Goal: Task Accomplishment & Management: Use online tool/utility

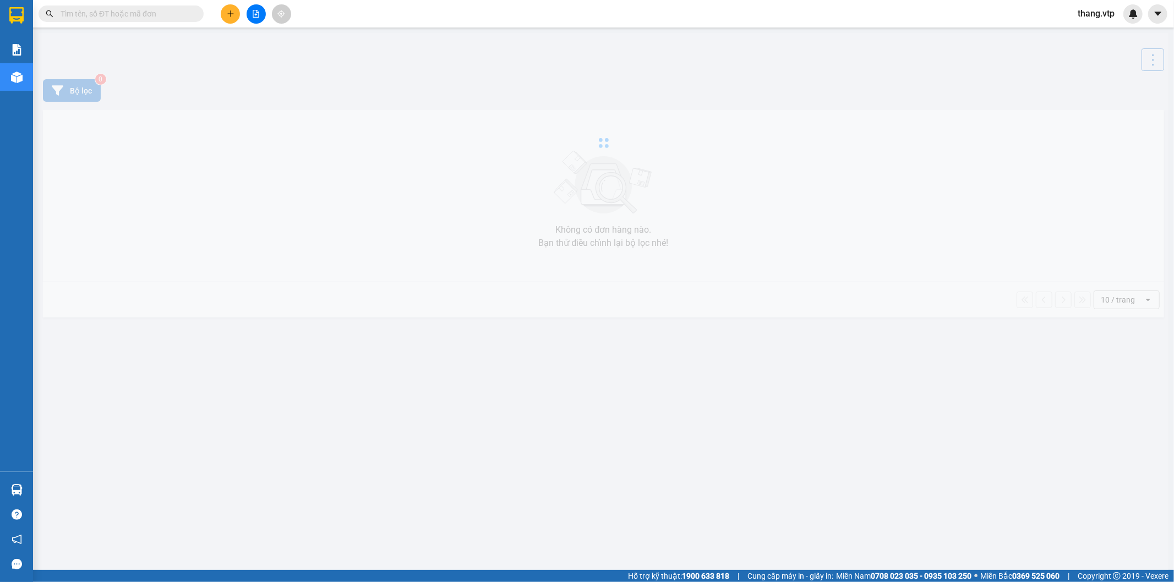
click at [252, 11] on icon "file-add" at bounding box center [256, 14] width 8 height 8
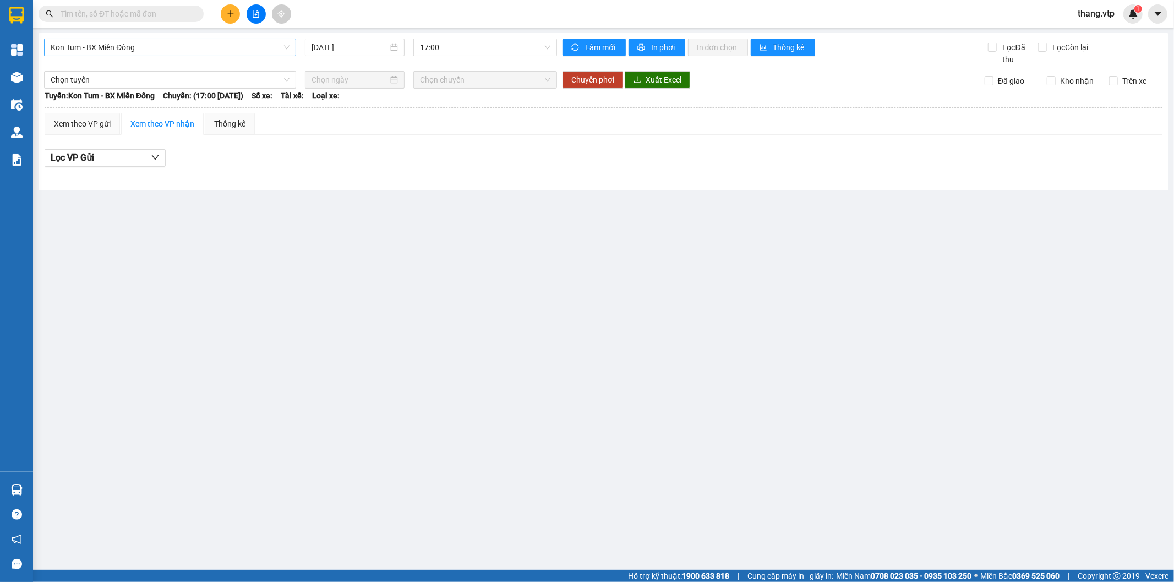
click at [169, 55] on span "Kon Tum - BX Miền Đông" at bounding box center [170, 47] width 239 height 17
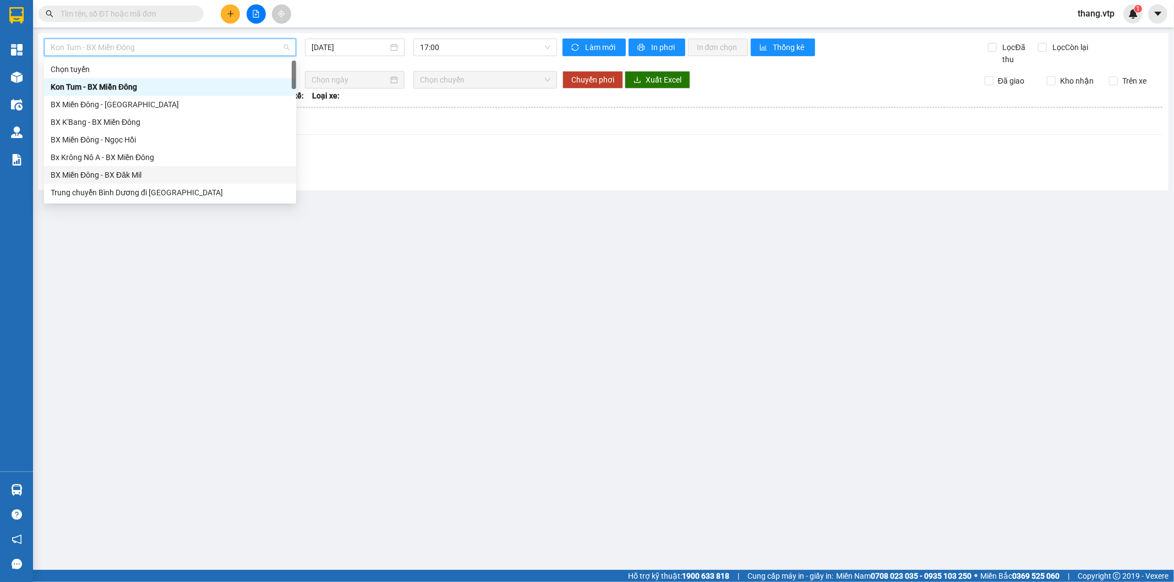
click at [124, 180] on div "BX Miền Đông - BX Đăk Mil" at bounding box center [170, 175] width 239 height 12
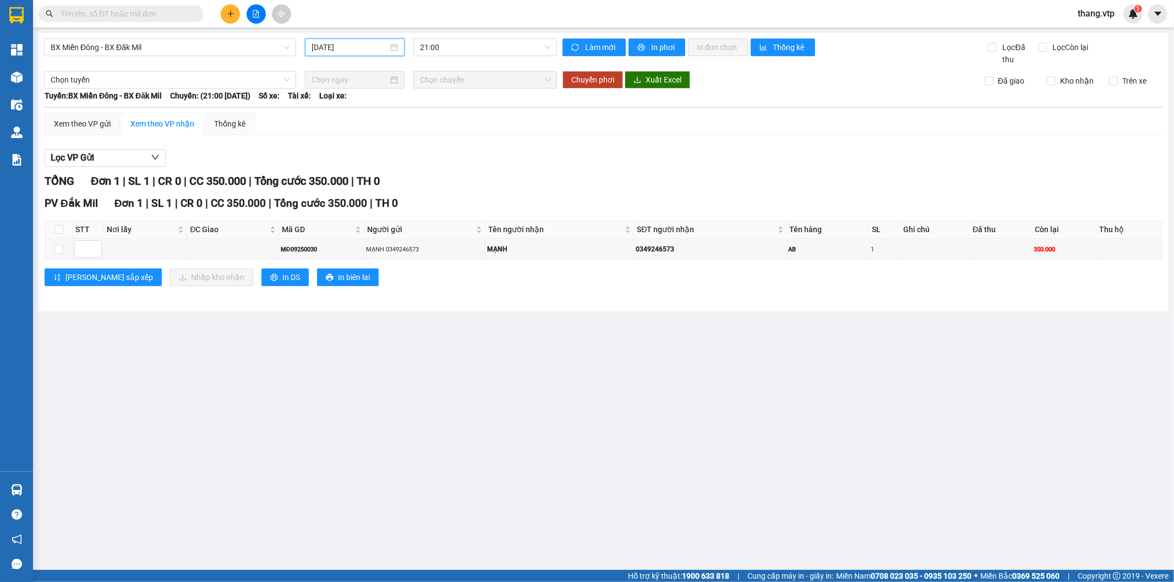
click at [364, 51] on input "[DATE]" at bounding box center [349, 47] width 76 height 12
click at [404, 125] on div "11" at bounding box center [400, 127] width 13 height 13
type input "[DATE]"
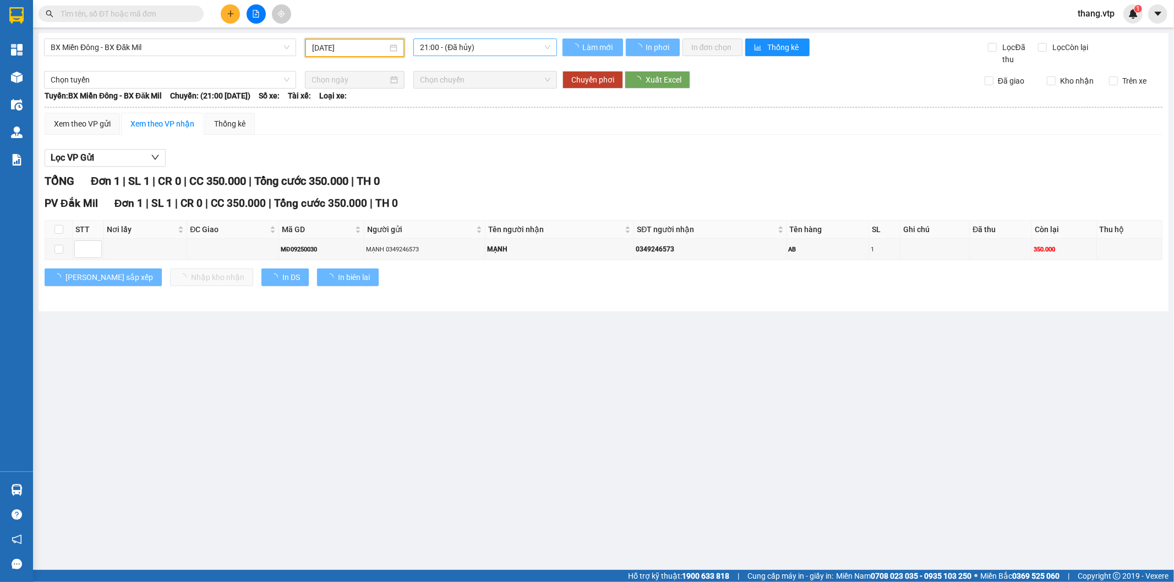
click at [451, 50] on span "21:00 - (Đã hủy)" at bounding box center [485, 47] width 130 height 17
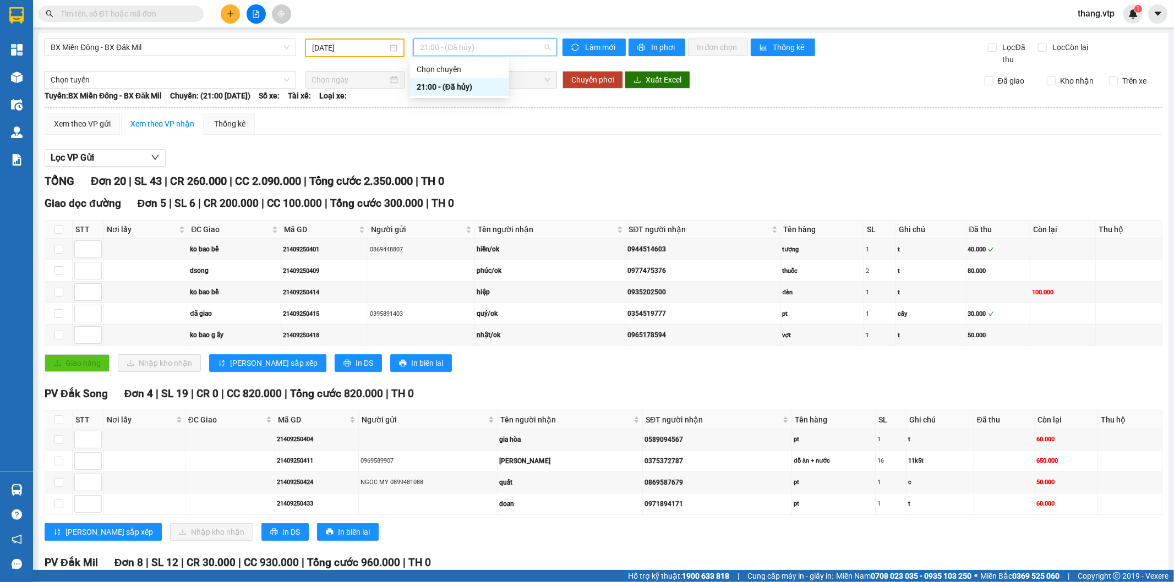
click at [438, 86] on div "21:00 - (Đã hủy)" at bounding box center [460, 87] width 86 height 12
click at [610, 161] on div "Lọc VP Gửi" at bounding box center [604, 158] width 1118 height 18
click at [56, 233] on input "checkbox" at bounding box center [58, 229] width 9 height 9
checkbox input "true"
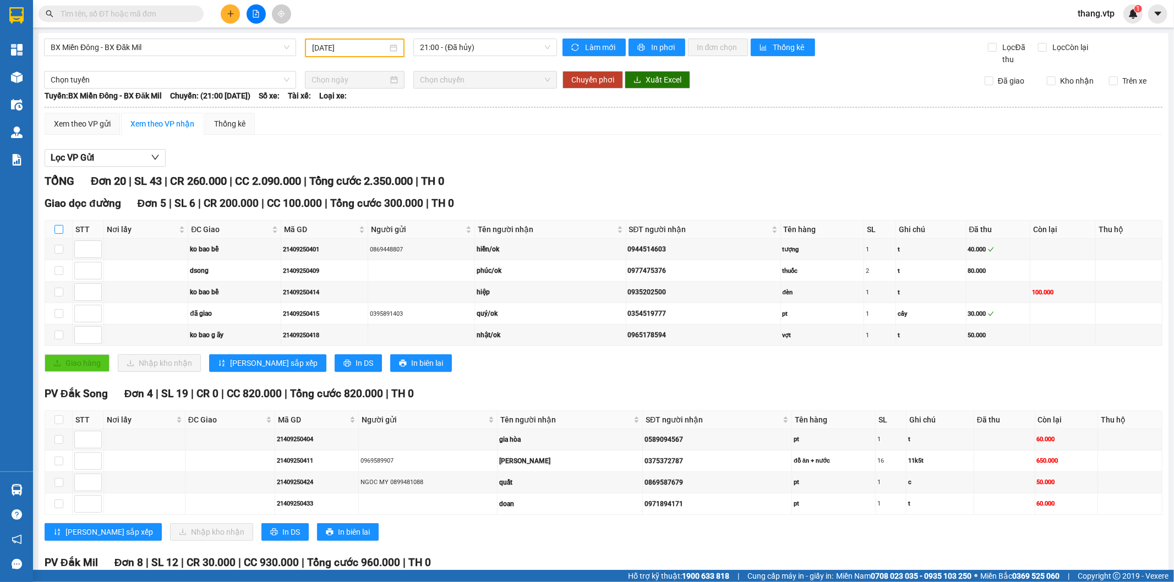
checkbox input "true"
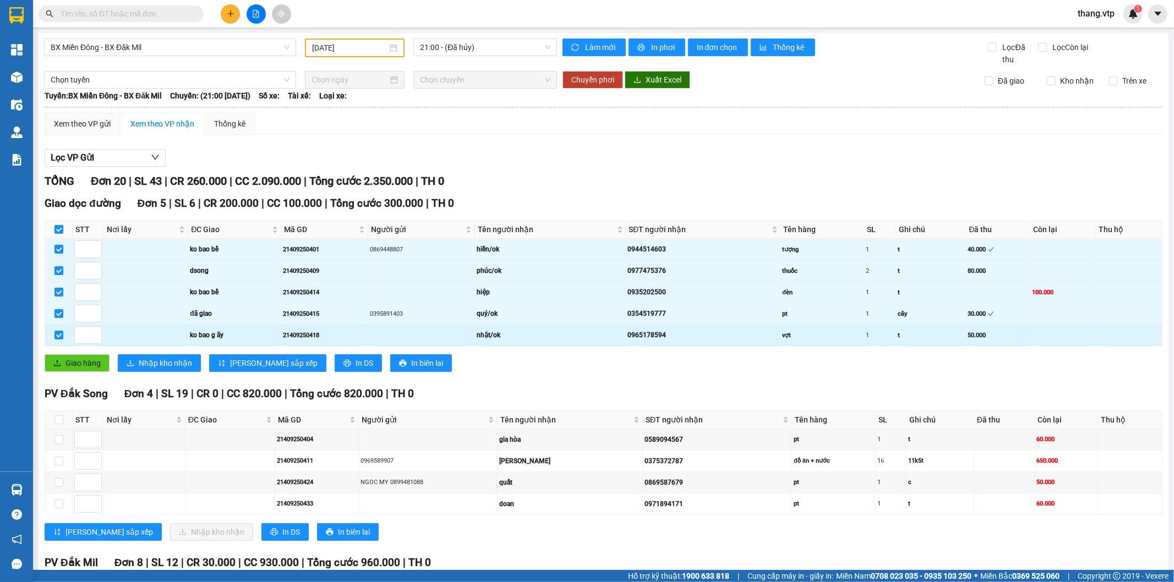
scroll to position [183, 0]
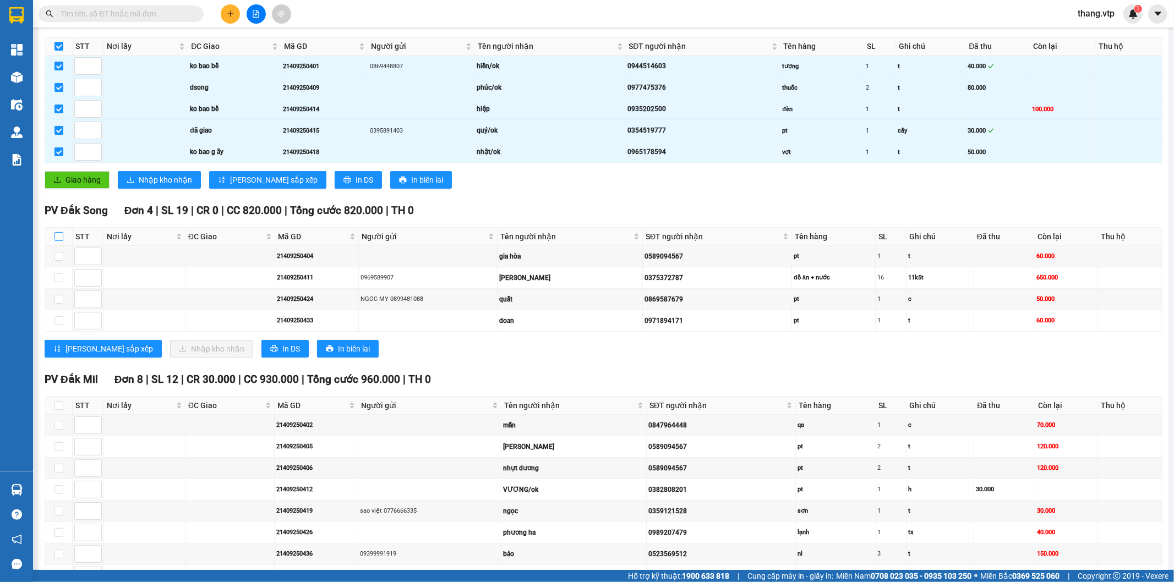
click at [57, 237] on input "checkbox" at bounding box center [58, 236] width 9 height 9
checkbox input "true"
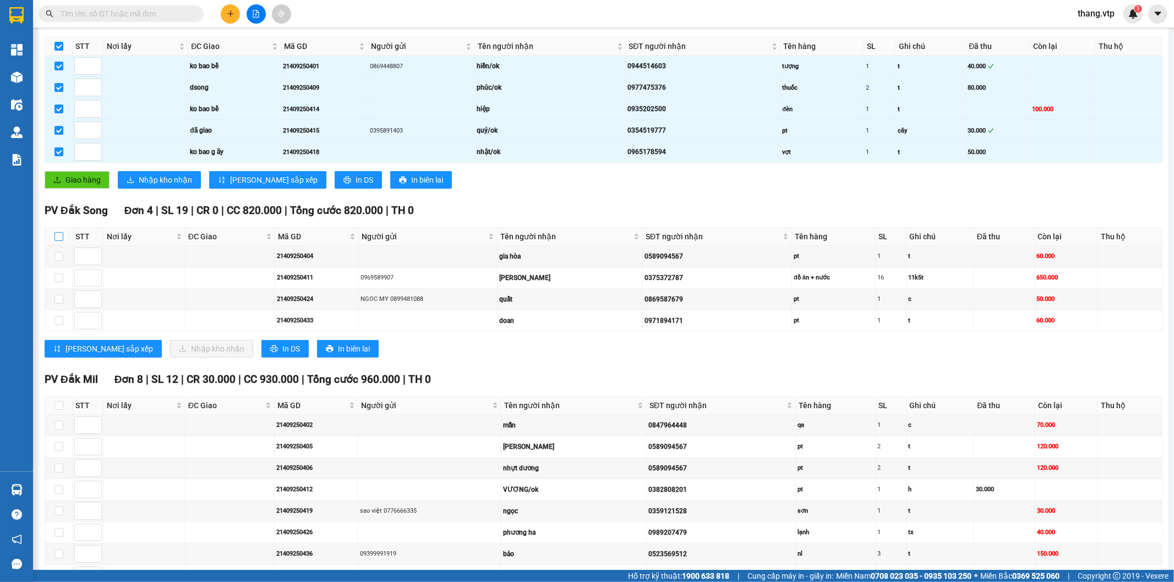
checkbox input "true"
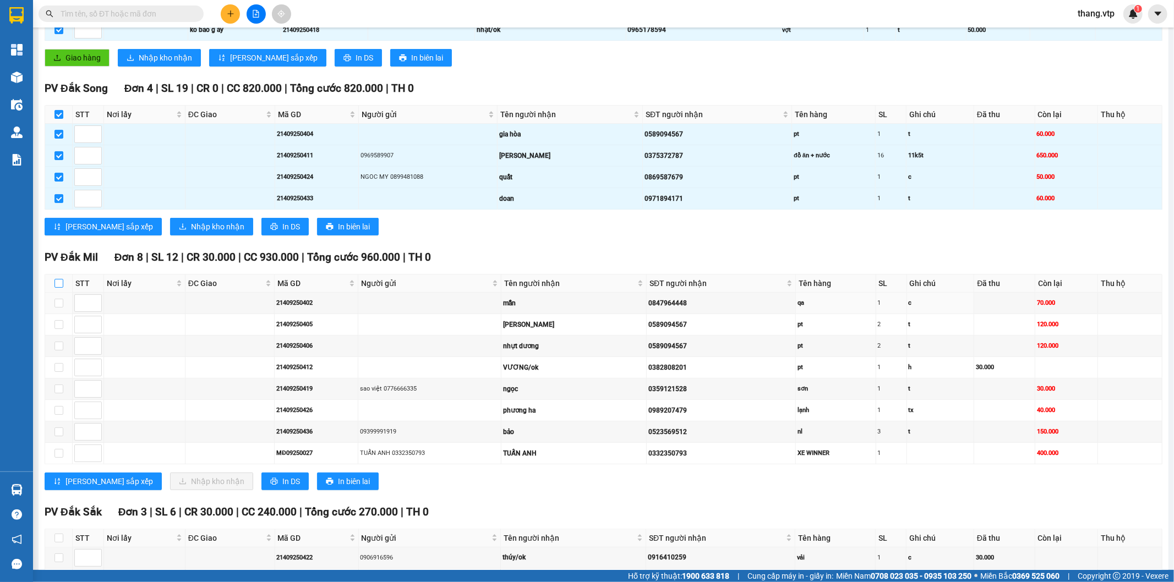
click at [58, 288] on input "checkbox" at bounding box center [58, 283] width 9 height 9
checkbox input "true"
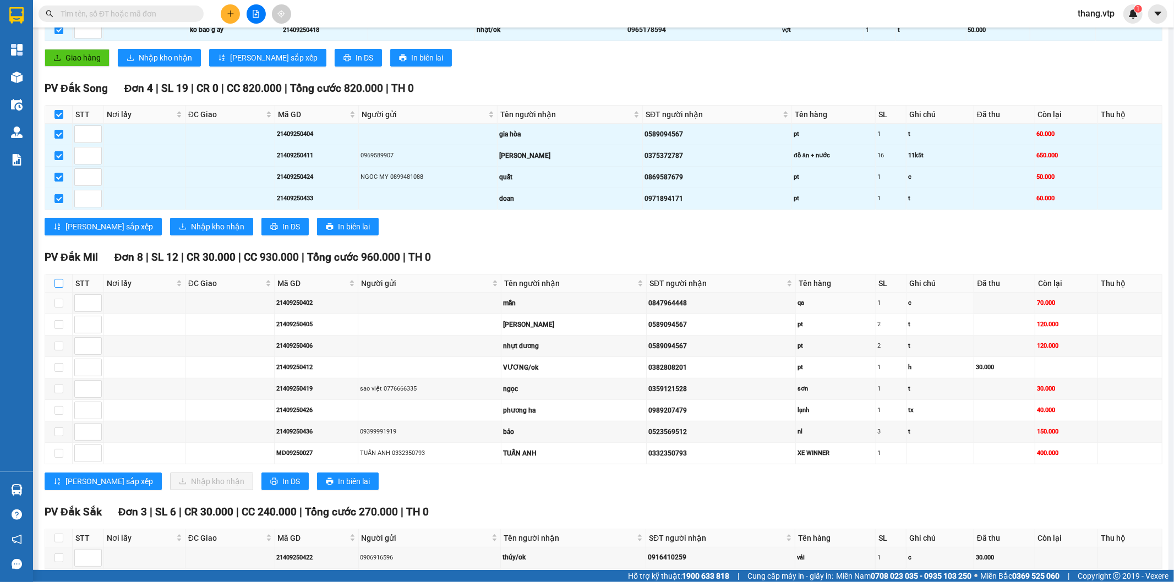
checkbox input "true"
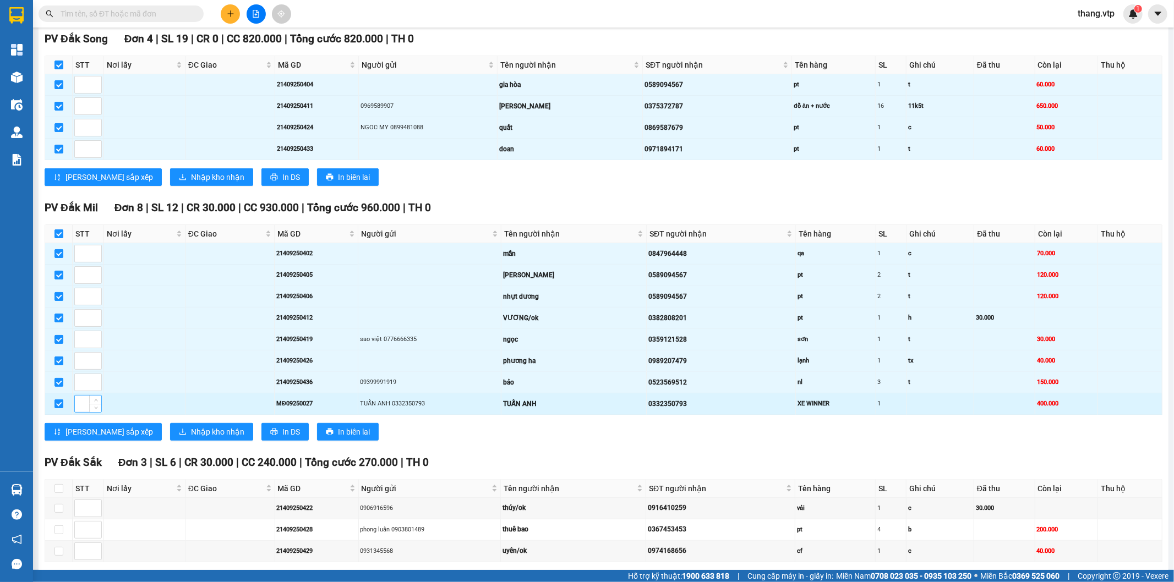
scroll to position [407, 0]
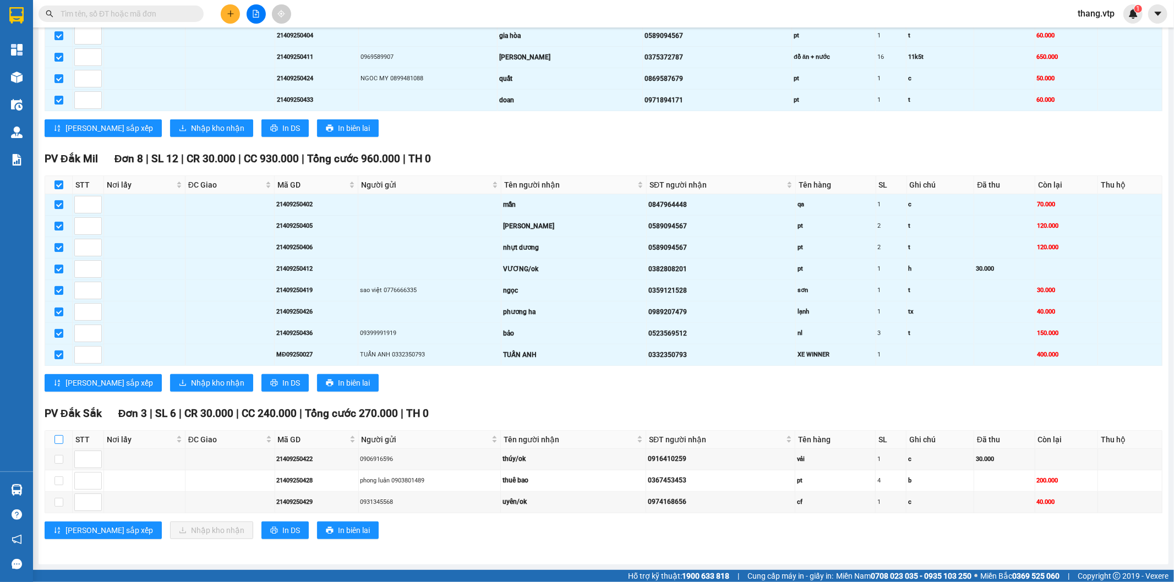
click at [61, 441] on input "checkbox" at bounding box center [58, 439] width 9 height 9
checkbox input "true"
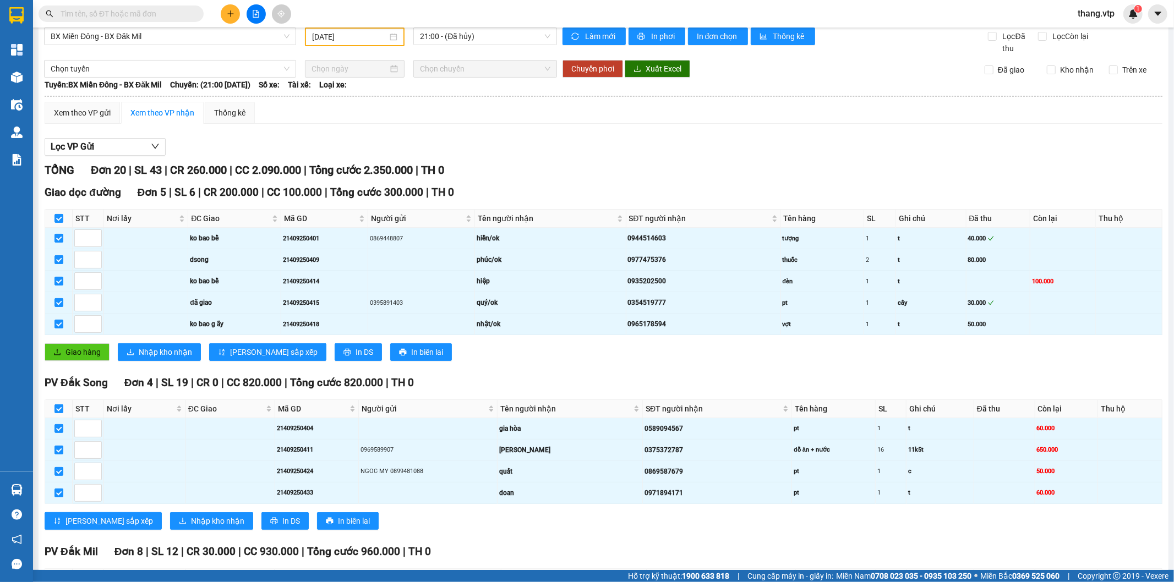
scroll to position [0, 0]
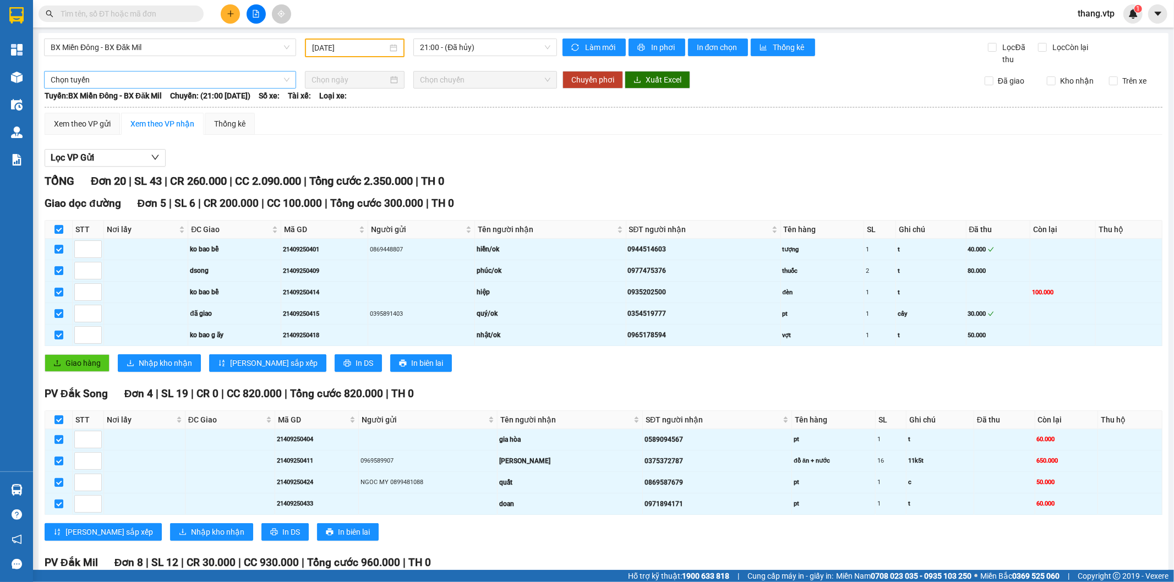
click at [89, 73] on span "Chọn tuyến" at bounding box center [170, 80] width 239 height 17
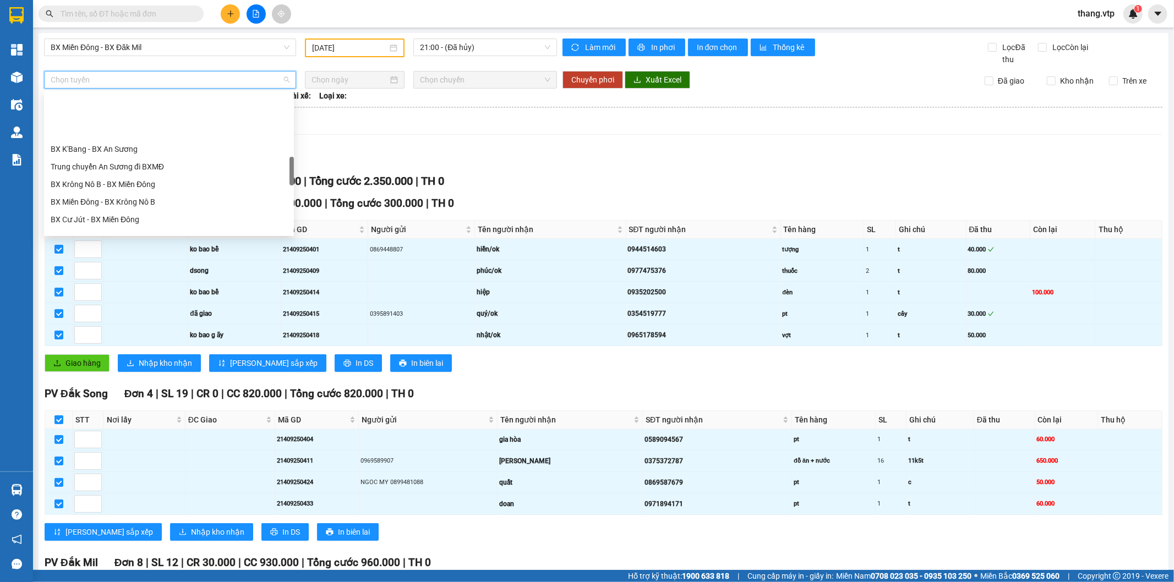
scroll to position [366, 0]
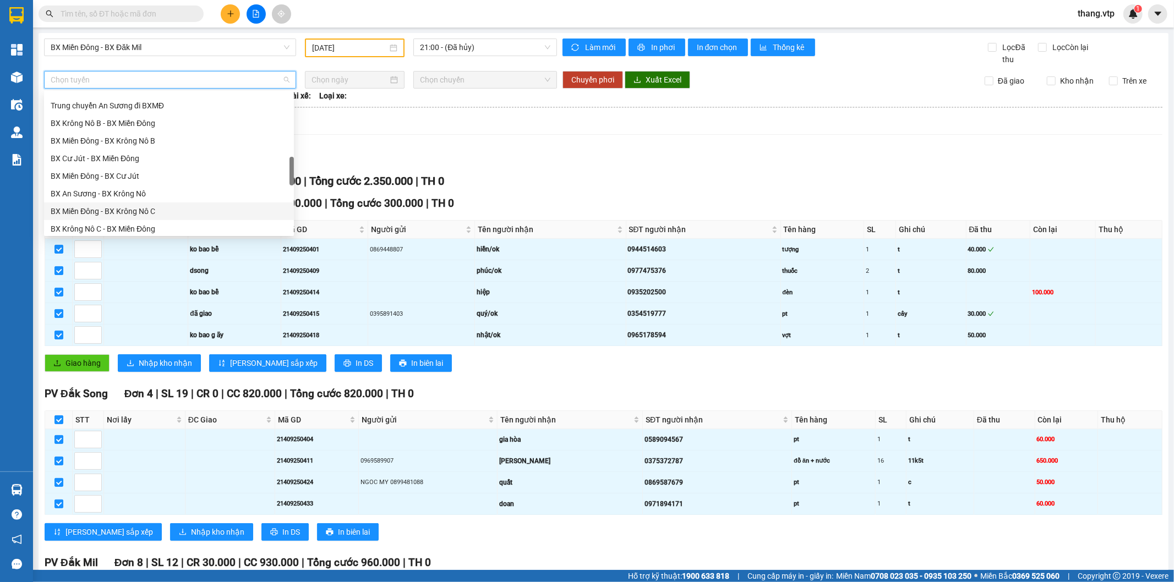
click at [130, 215] on div "BX Miền Đông - BX Krông Nô C" at bounding box center [169, 211] width 237 height 12
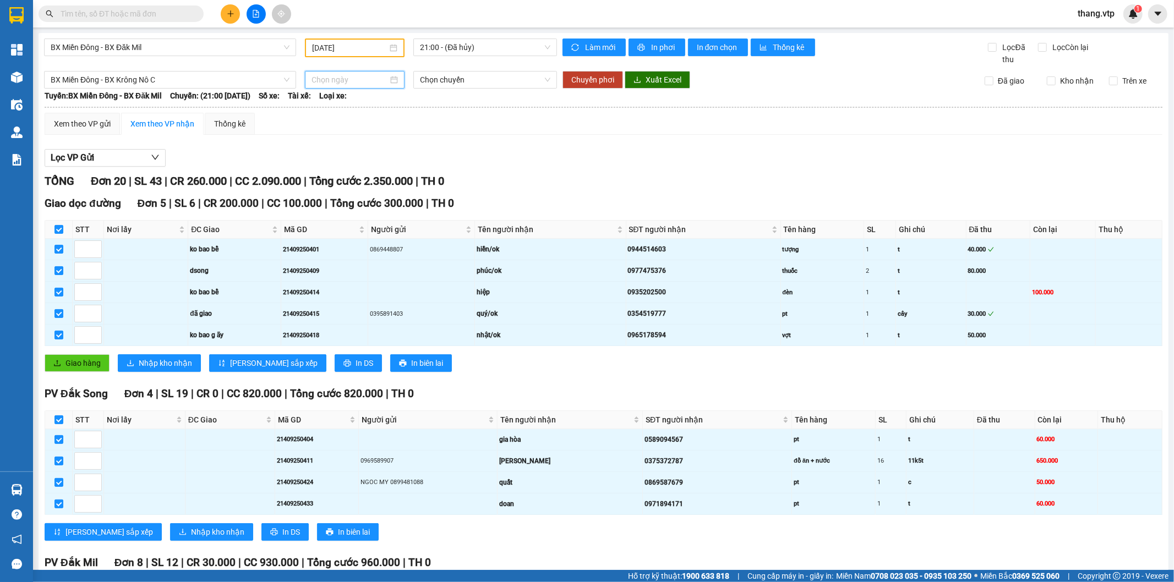
click at [332, 78] on input at bounding box center [349, 80] width 76 height 12
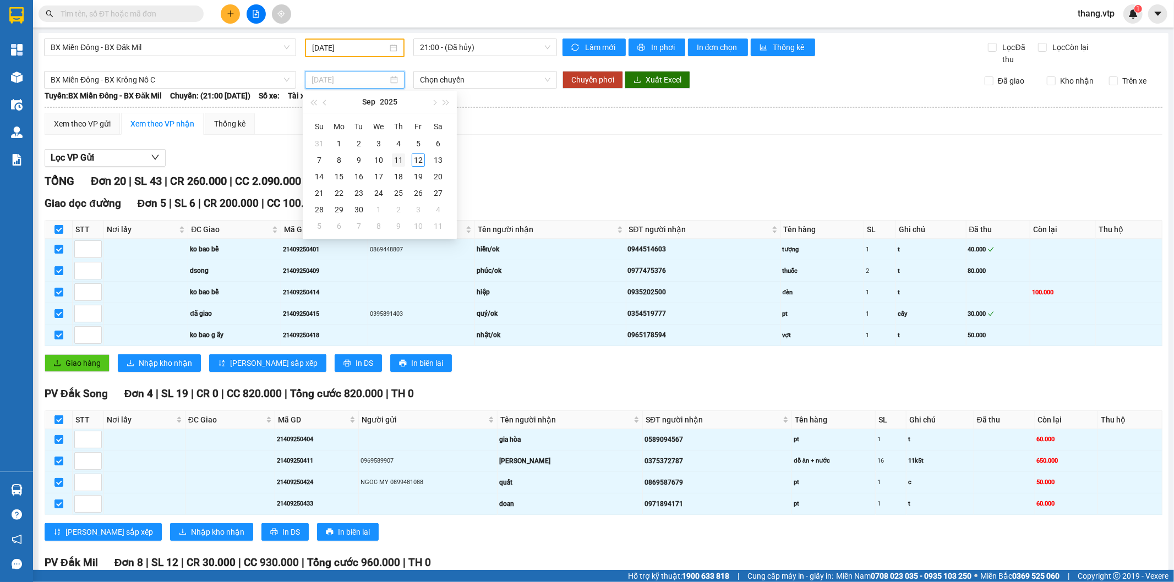
type input "[DATE]"
click at [397, 161] on div "11" at bounding box center [398, 160] width 13 height 13
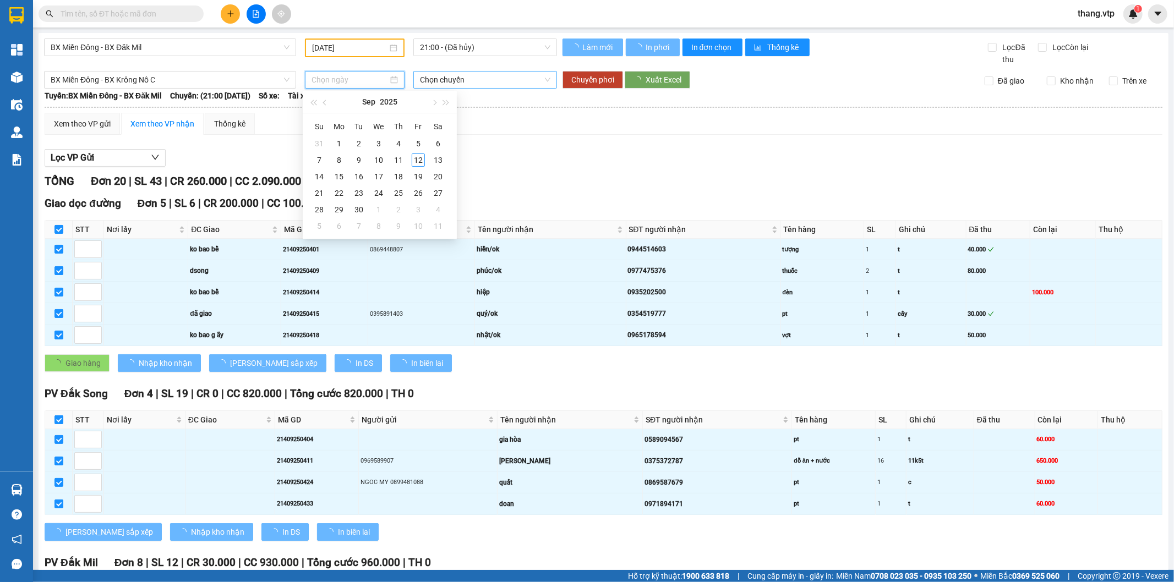
type input "[DATE]"
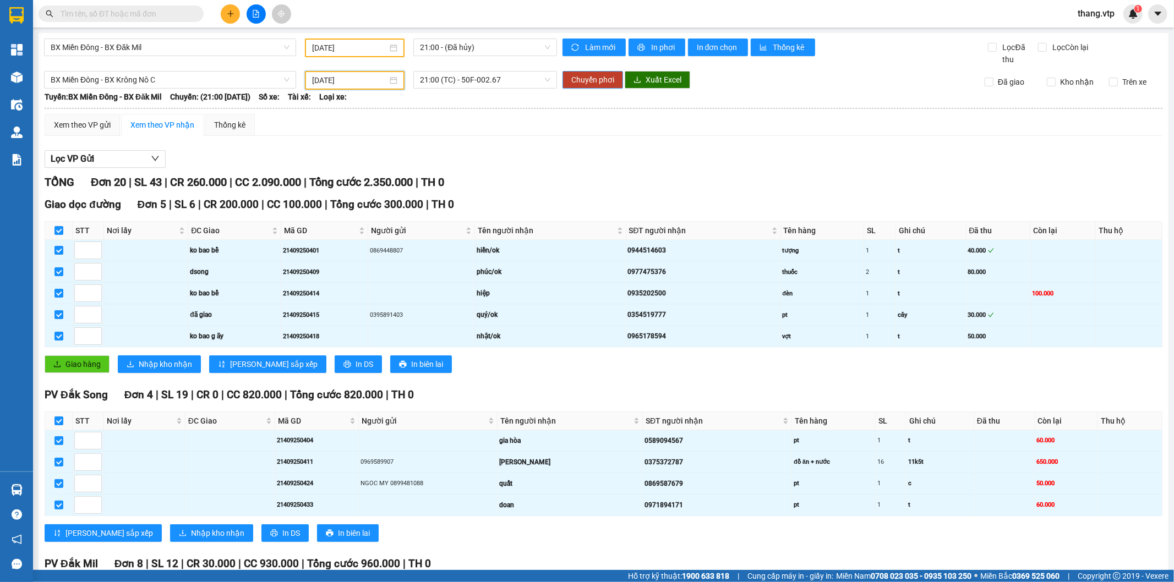
click at [587, 81] on span "Chuyển phơi" at bounding box center [592, 80] width 43 height 12
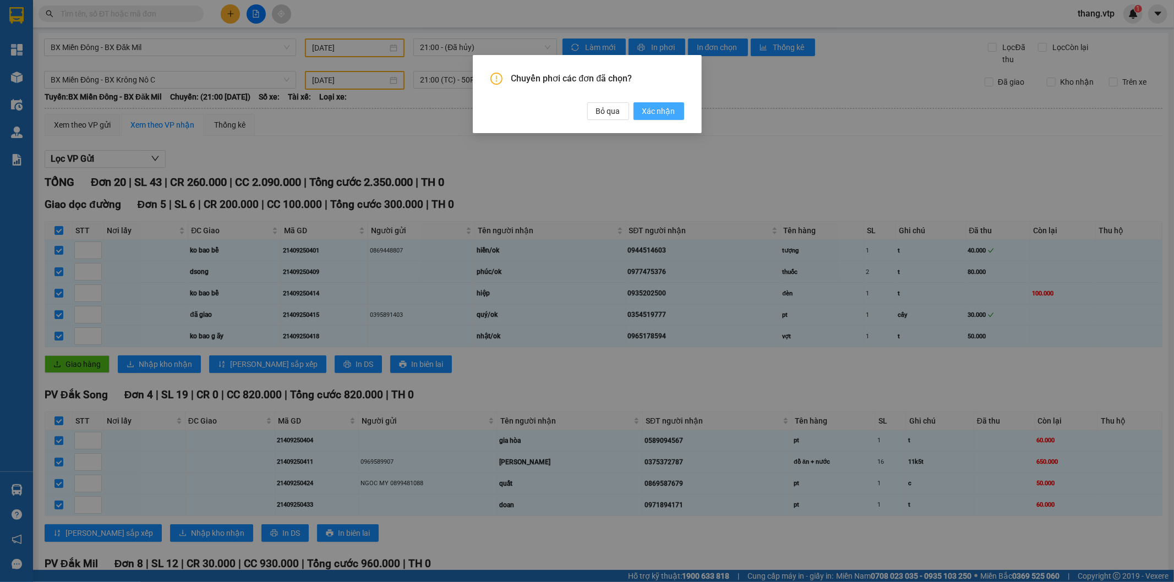
click at [648, 112] on span "Xác nhận" at bounding box center [658, 111] width 33 height 12
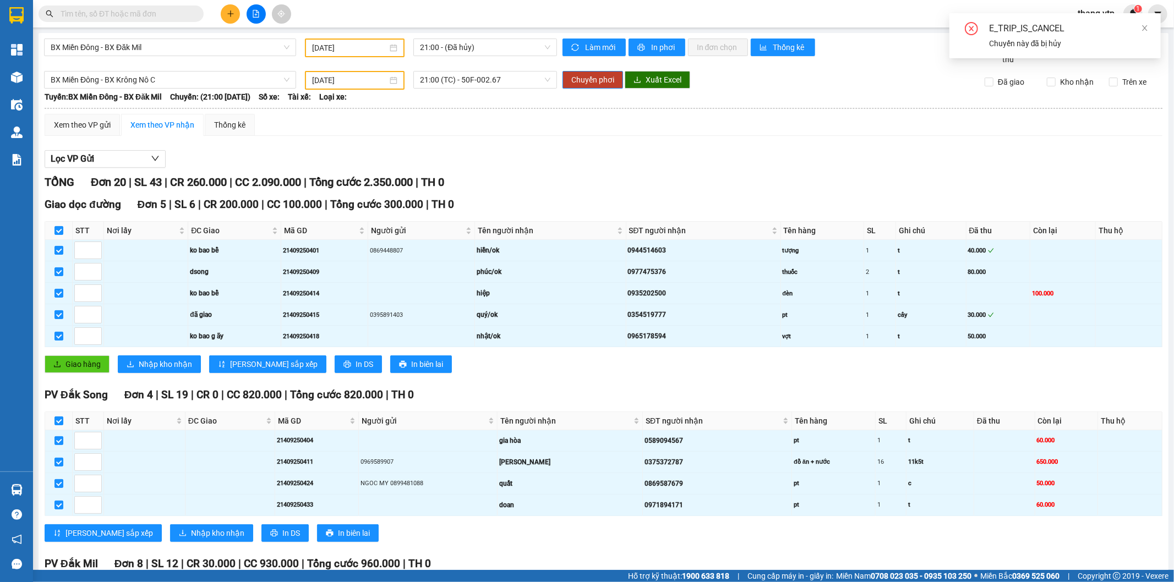
checkbox input "false"
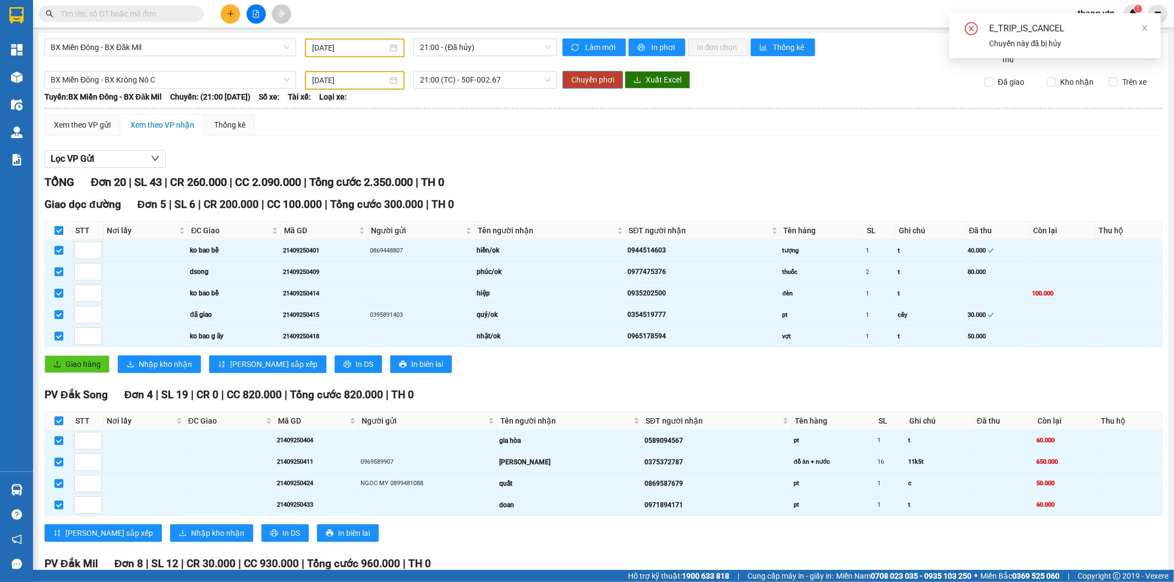
checkbox input "false"
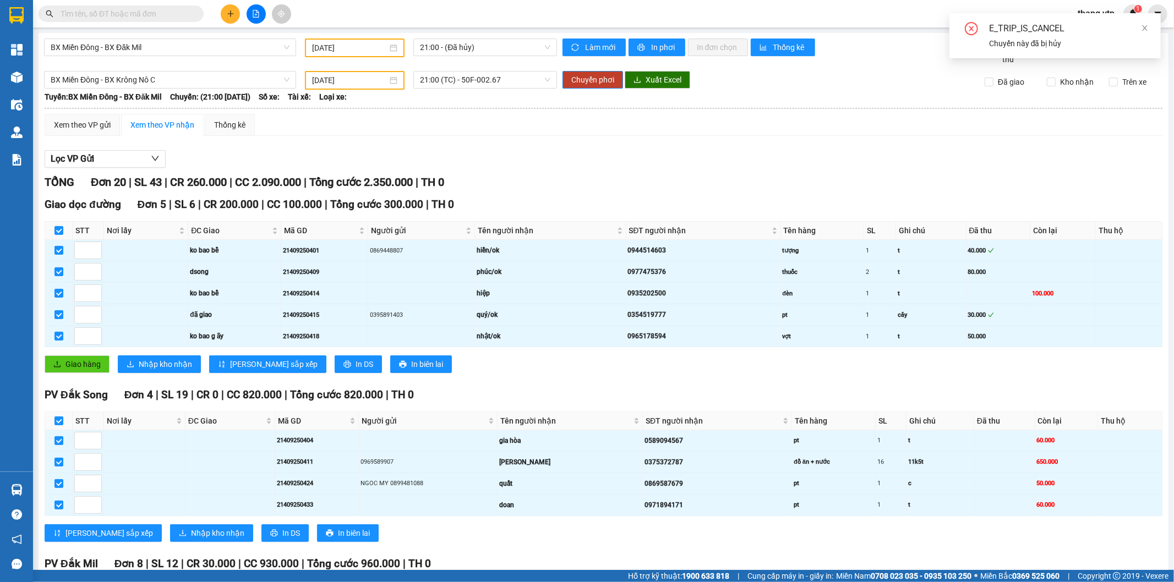
checkbox input "false"
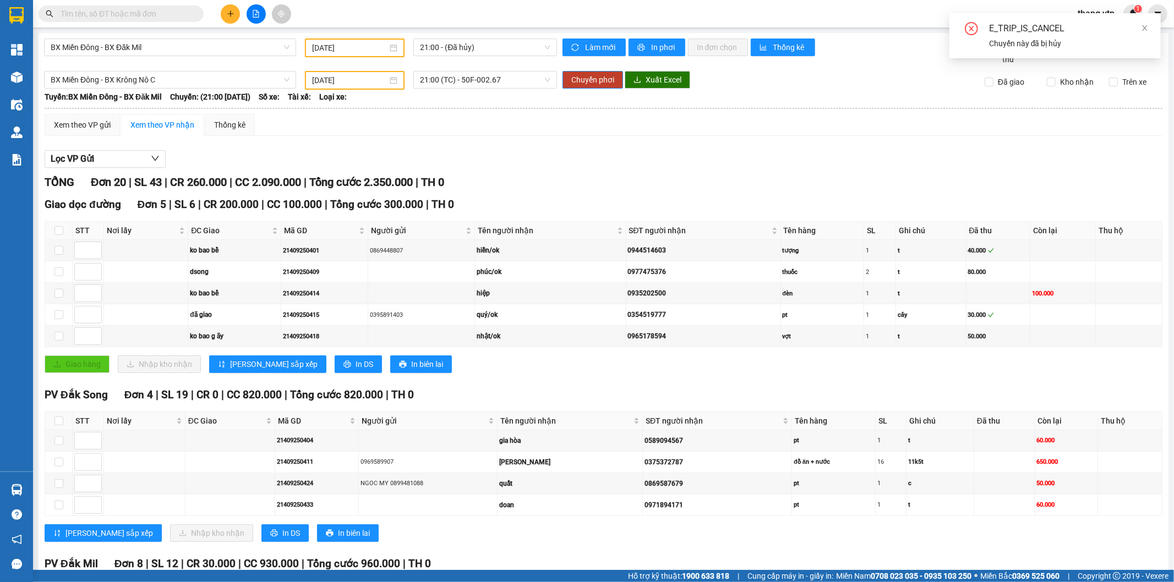
checkbox input "false"
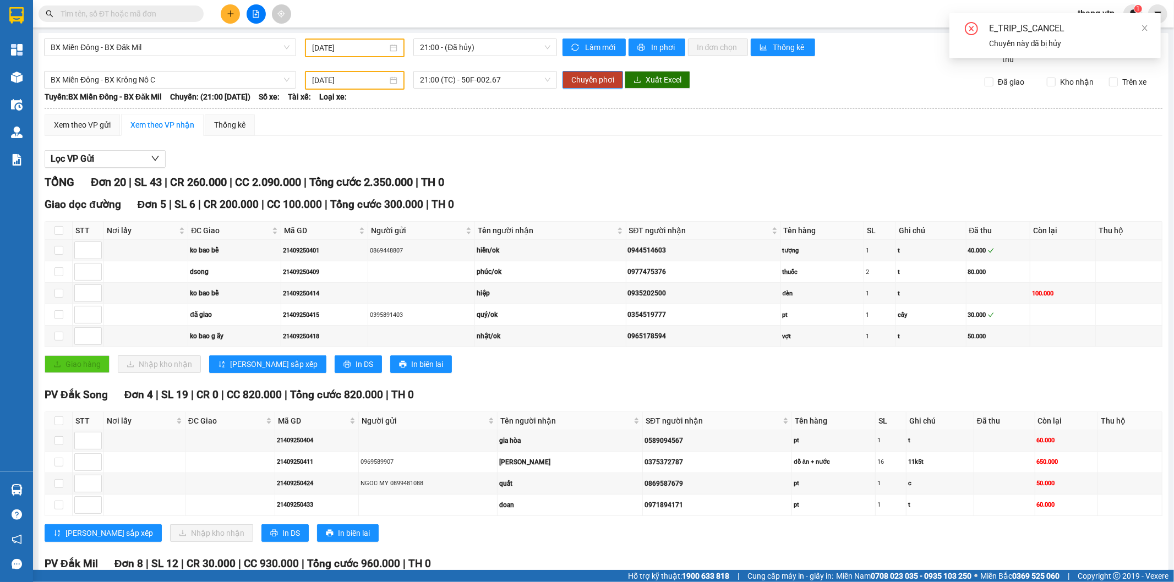
checkbox input "false"
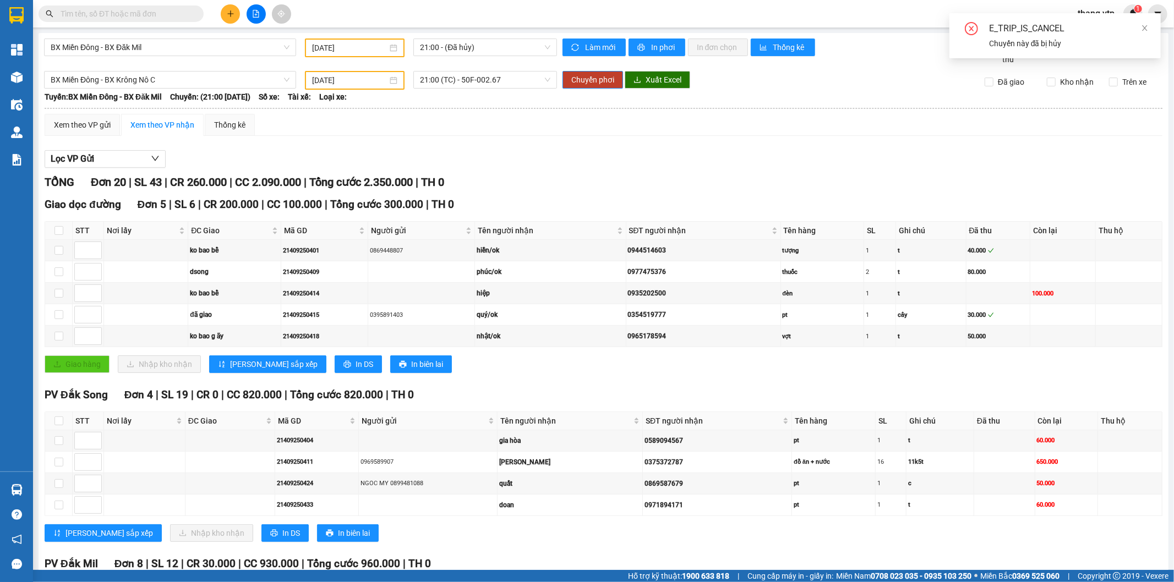
checkbox input "false"
click at [496, 46] on span "21:00 - (Đã hủy)" at bounding box center [485, 47] width 130 height 17
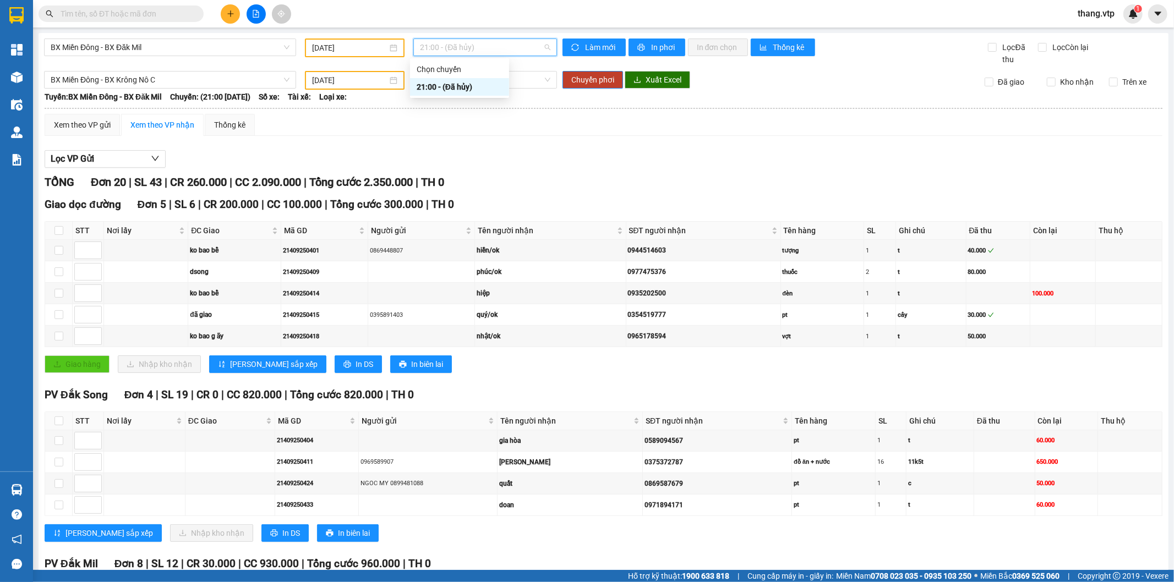
click at [442, 84] on div "21:00 - (Đã hủy)" at bounding box center [460, 87] width 86 height 12
click at [58, 228] on input "checkbox" at bounding box center [58, 230] width 9 height 9
checkbox input "true"
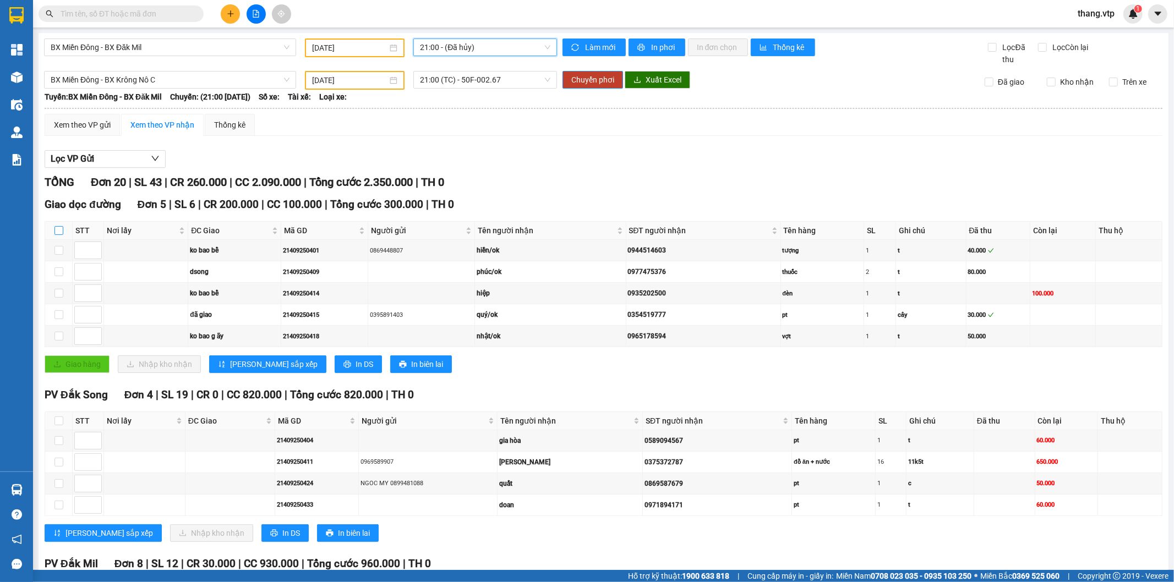
checkbox input "true"
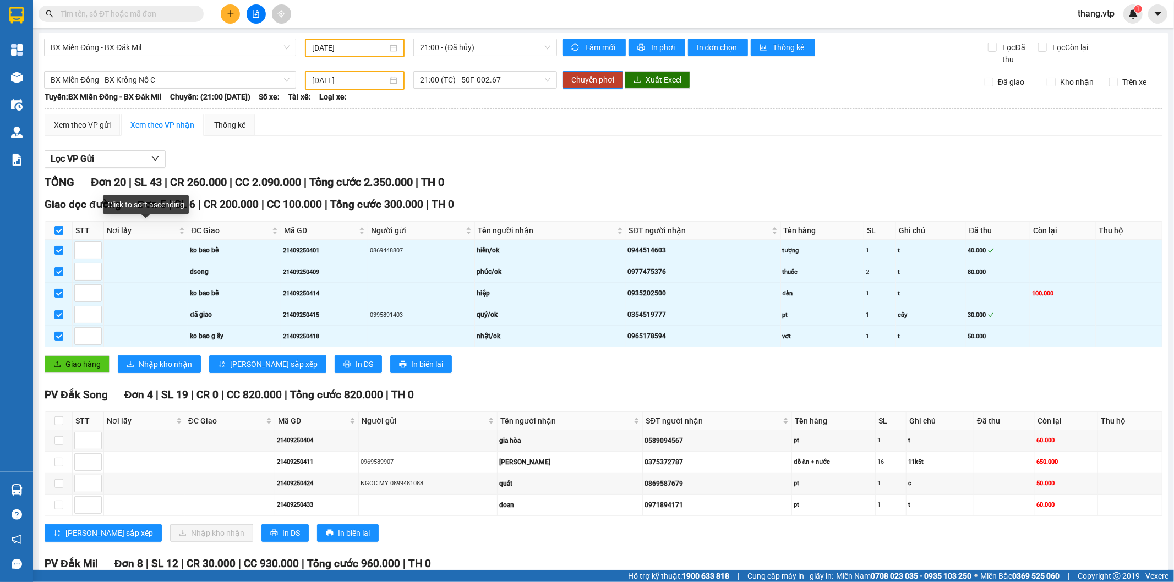
scroll to position [122, 0]
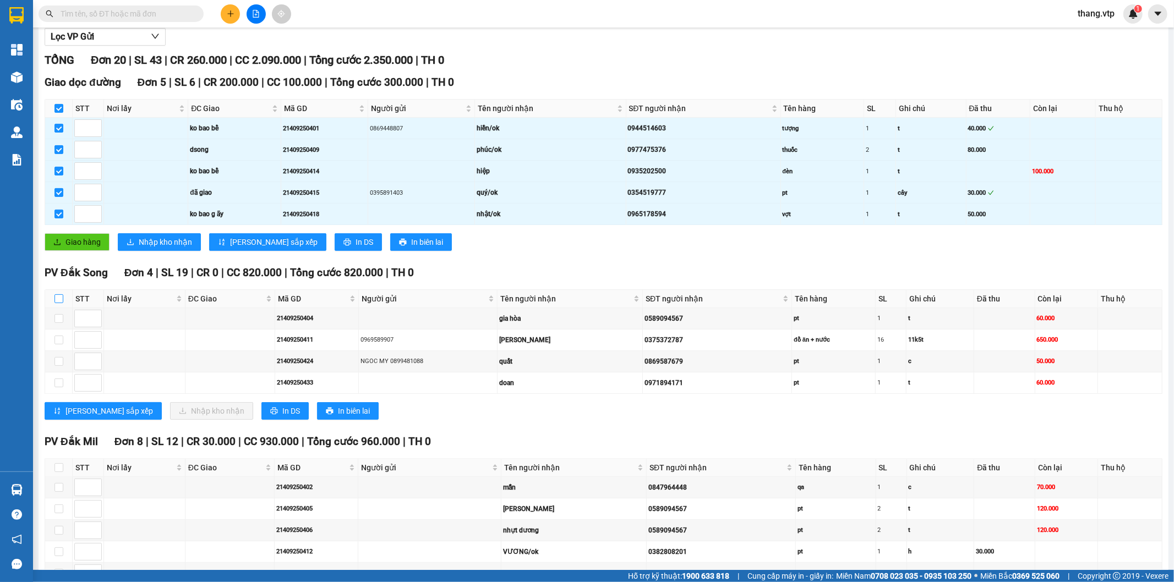
click at [61, 294] on input "checkbox" at bounding box center [58, 298] width 9 height 9
checkbox input "true"
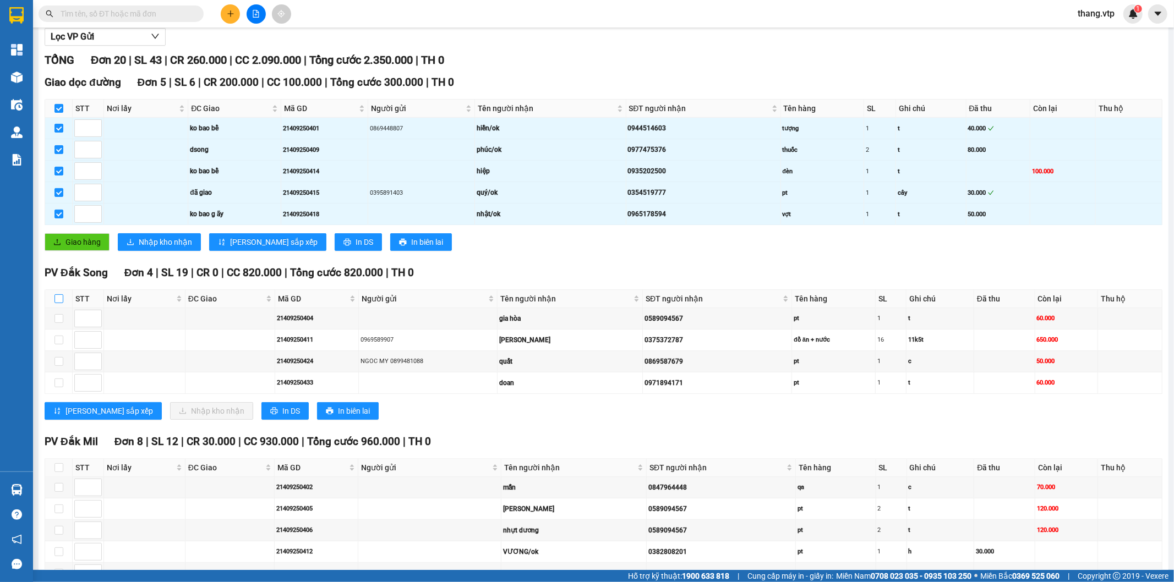
checkbox input "true"
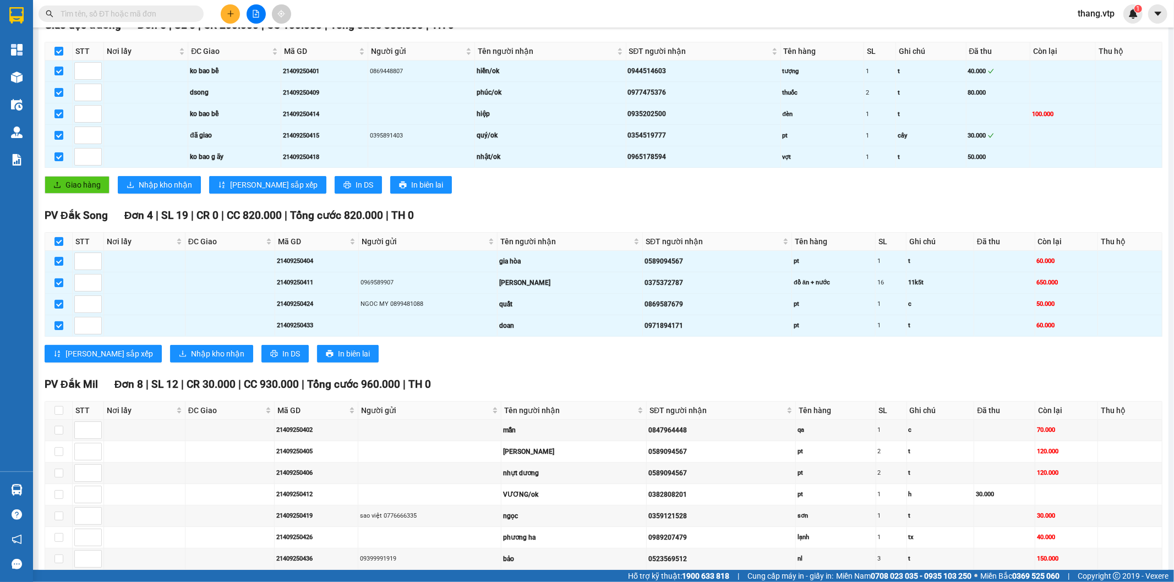
scroll to position [244, 0]
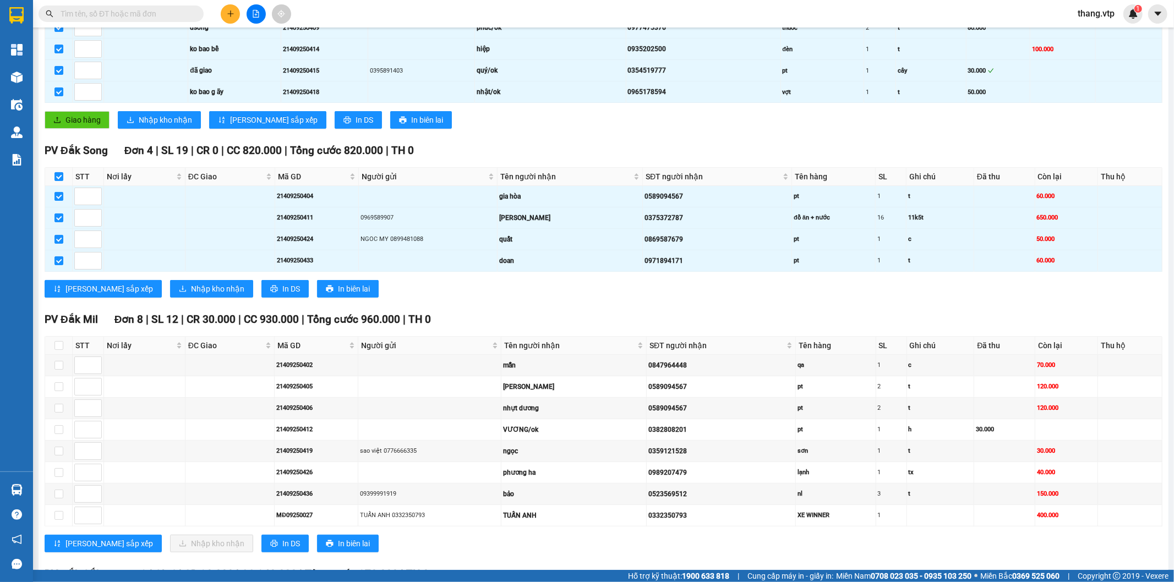
click at [53, 350] on th at bounding box center [59, 346] width 28 height 18
click at [57, 348] on input "checkbox" at bounding box center [58, 345] width 9 height 9
checkbox input "true"
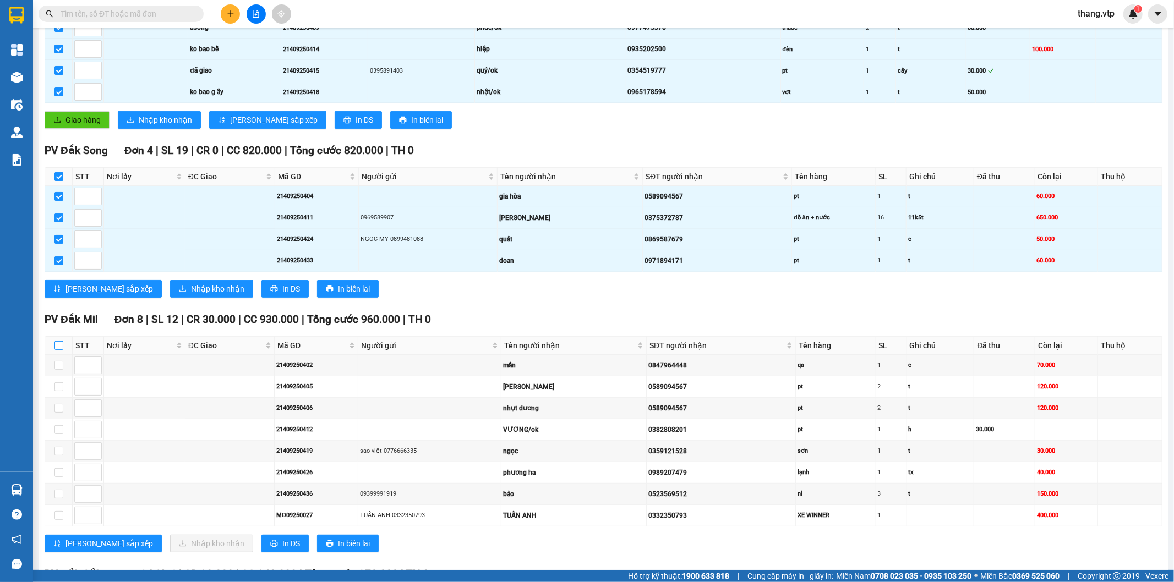
checkbox input "true"
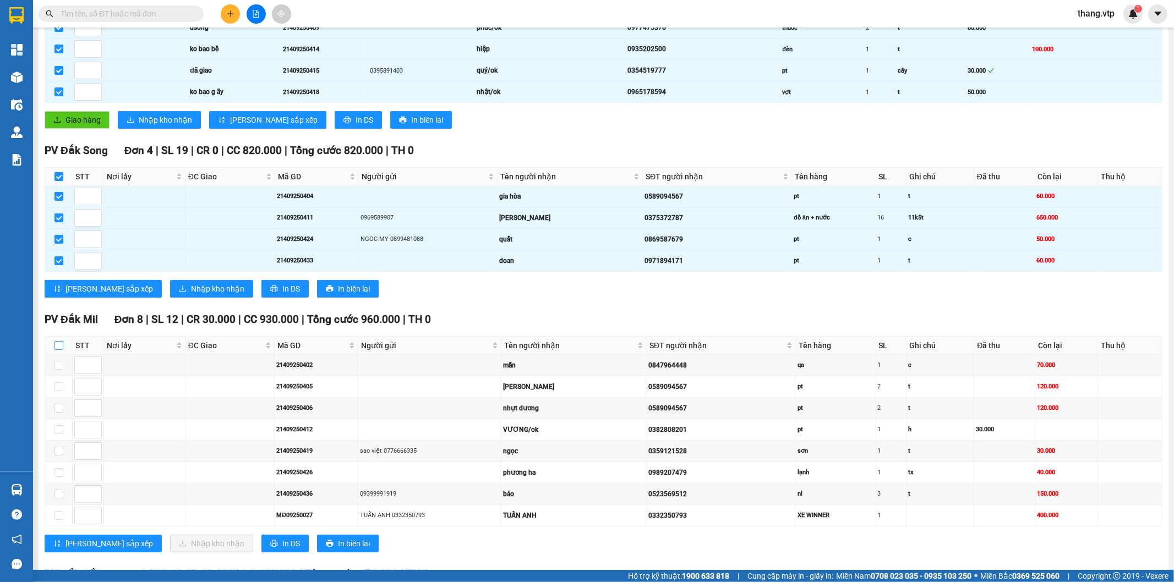
checkbox input "true"
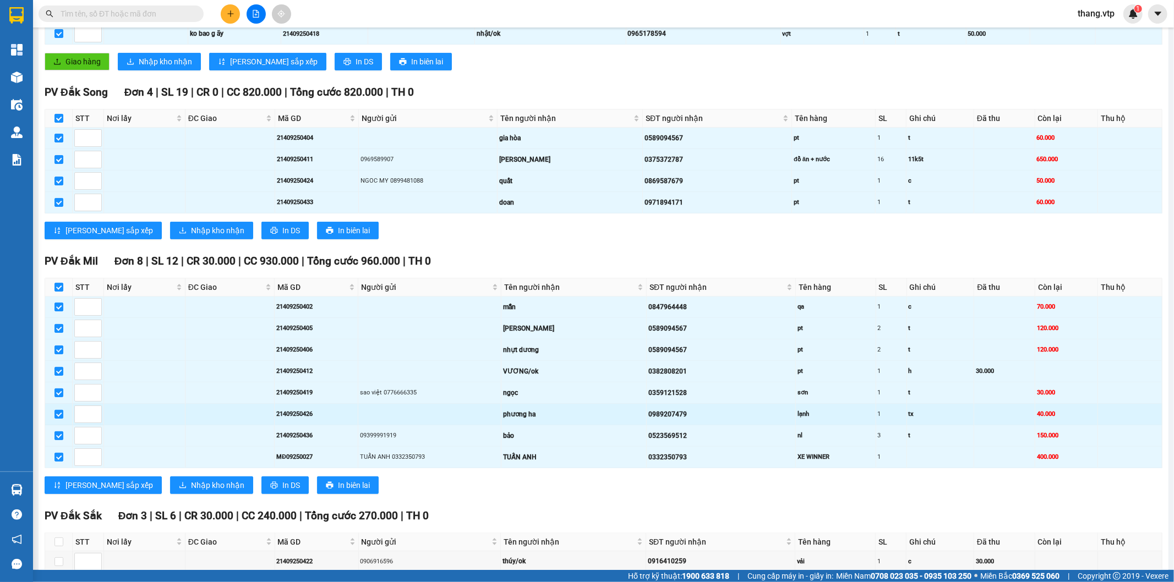
scroll to position [407, 0]
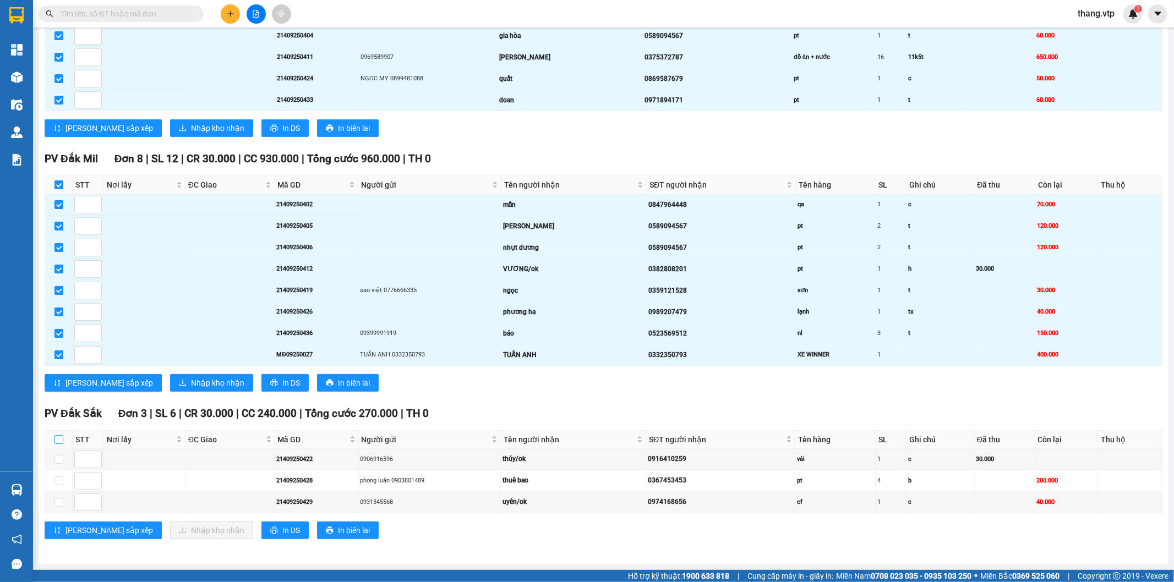
click at [58, 442] on input "checkbox" at bounding box center [58, 439] width 9 height 9
checkbox input "true"
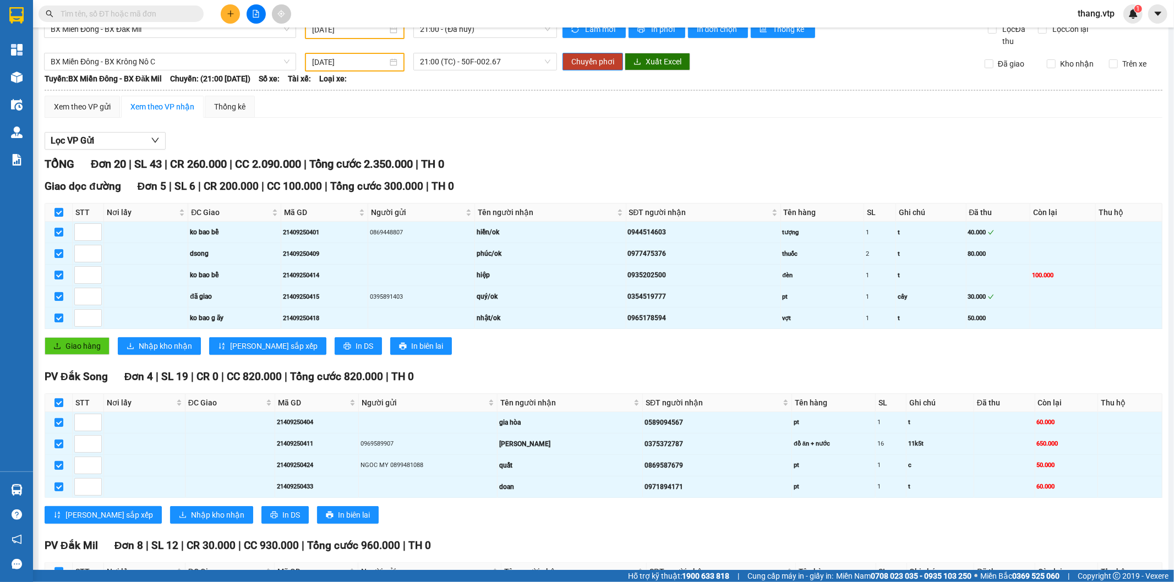
scroll to position [0, 0]
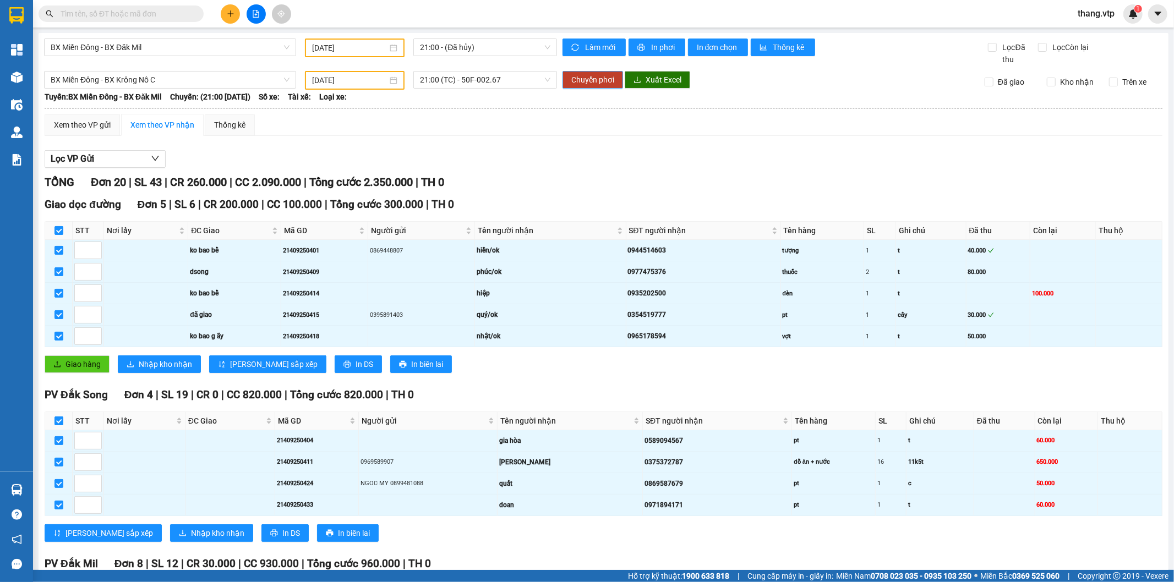
click at [597, 80] on span "Chuyển phơi" at bounding box center [592, 80] width 43 height 12
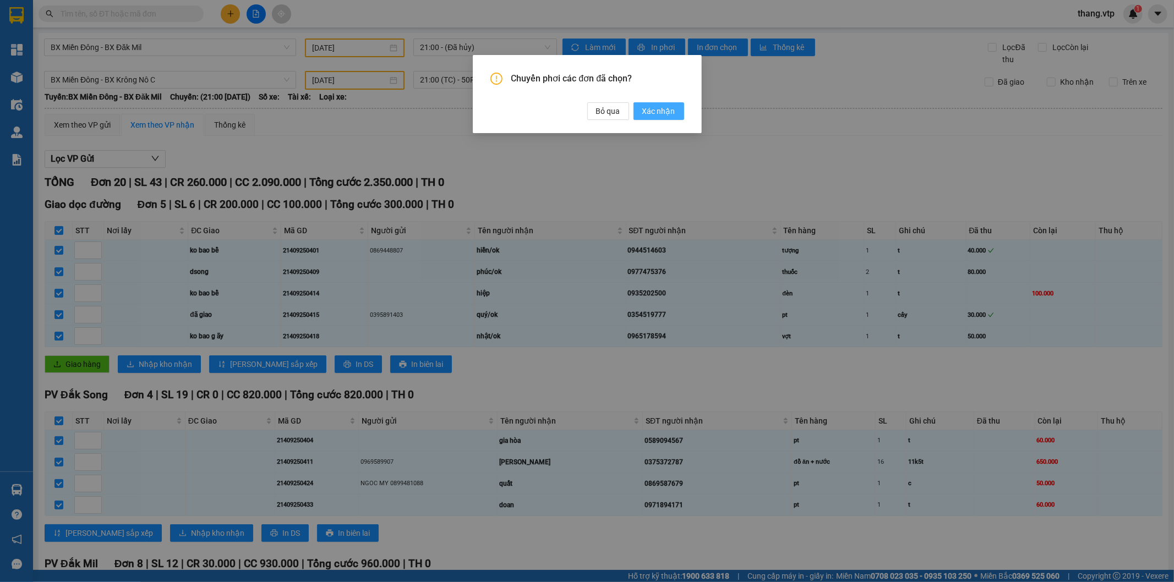
click at [650, 106] on span "Xác nhận" at bounding box center [658, 111] width 33 height 12
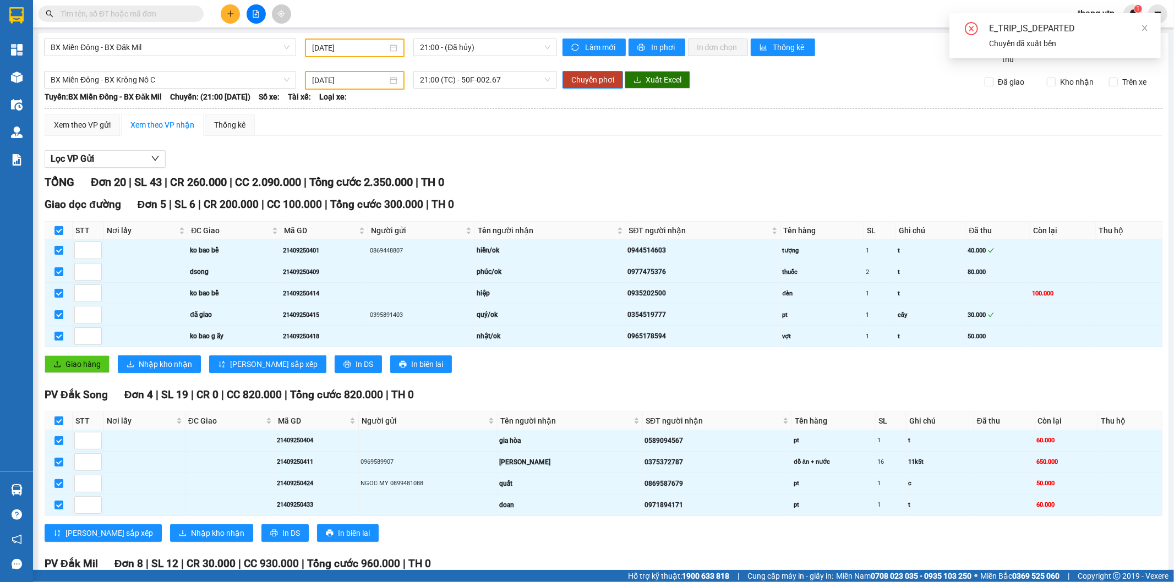
checkbox input "false"
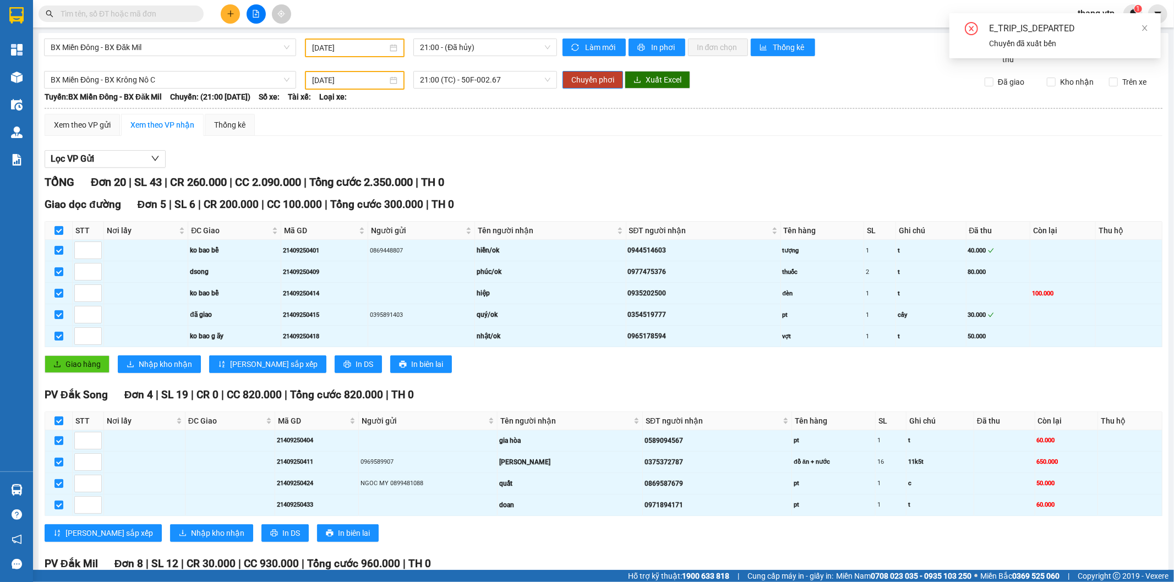
checkbox input "false"
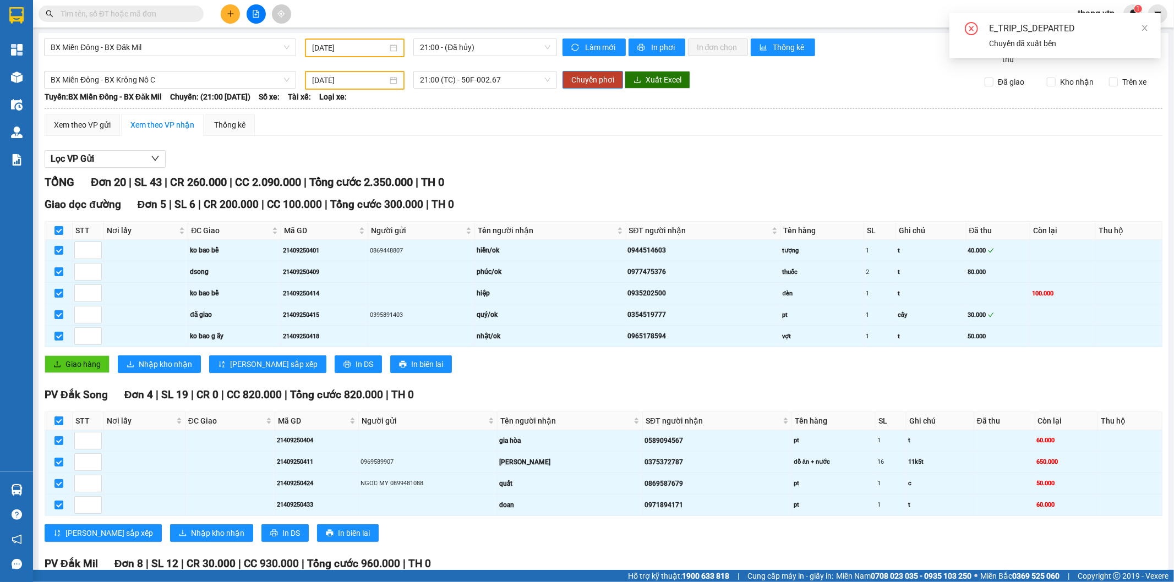
checkbox input "false"
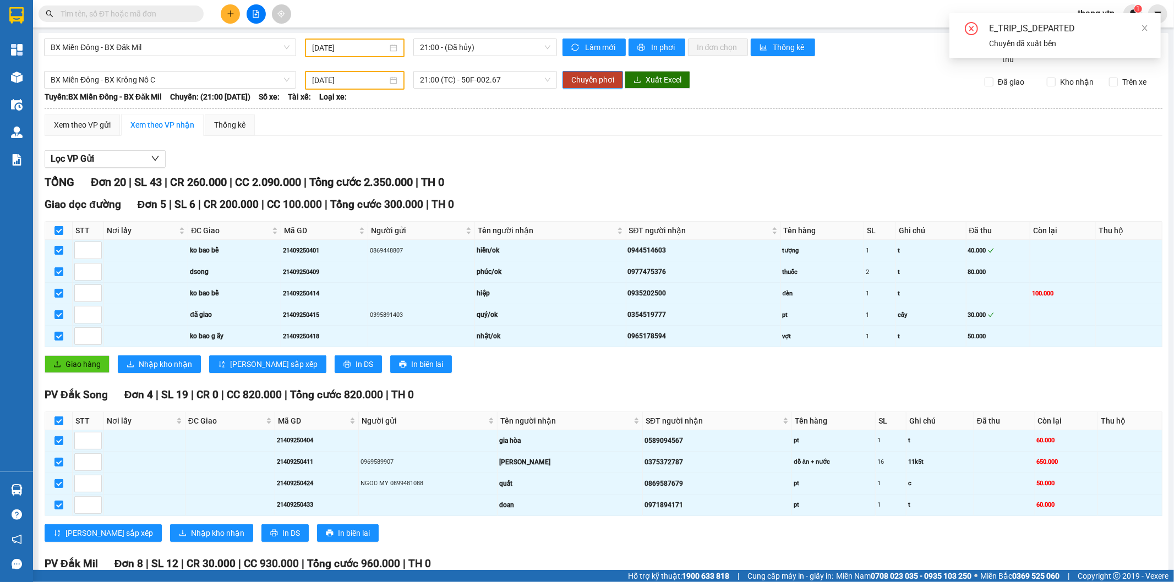
checkbox input "false"
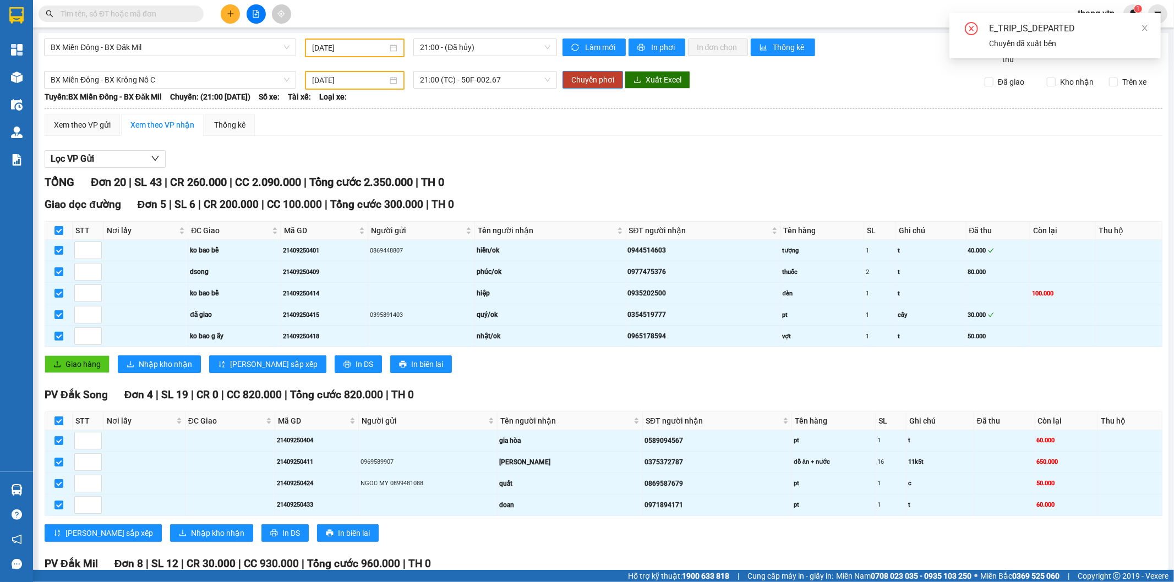
checkbox input "false"
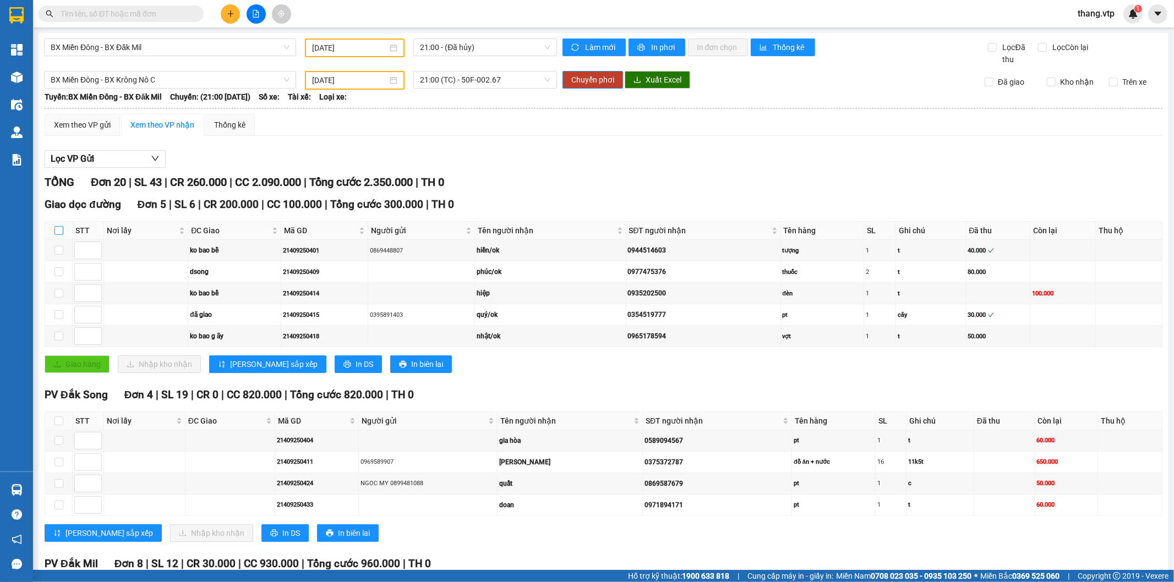
click at [58, 229] on input "checkbox" at bounding box center [58, 230] width 9 height 9
checkbox input "true"
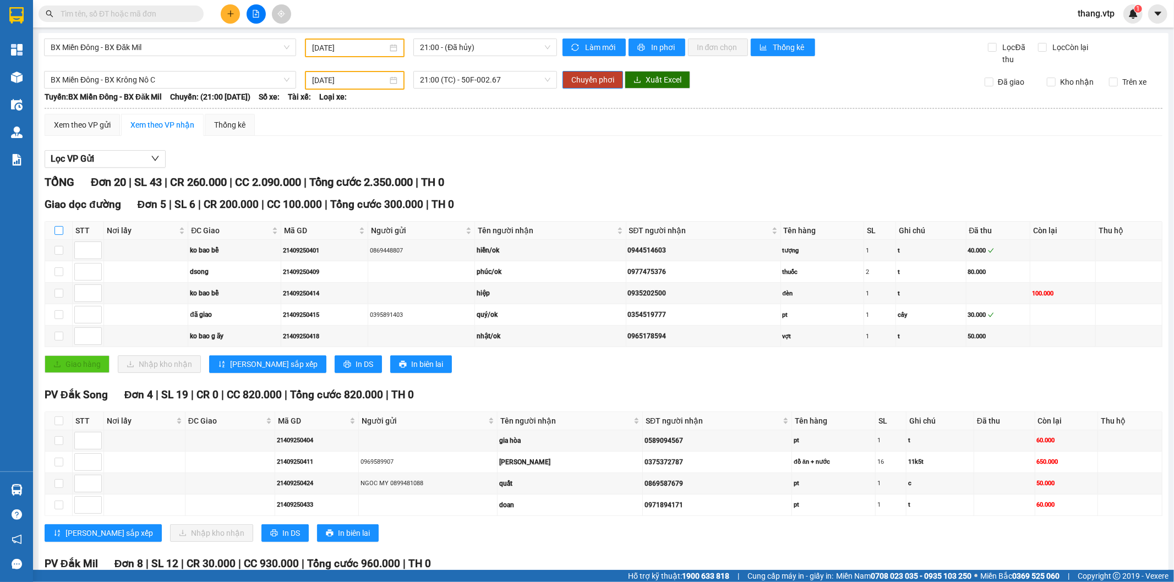
checkbox input "true"
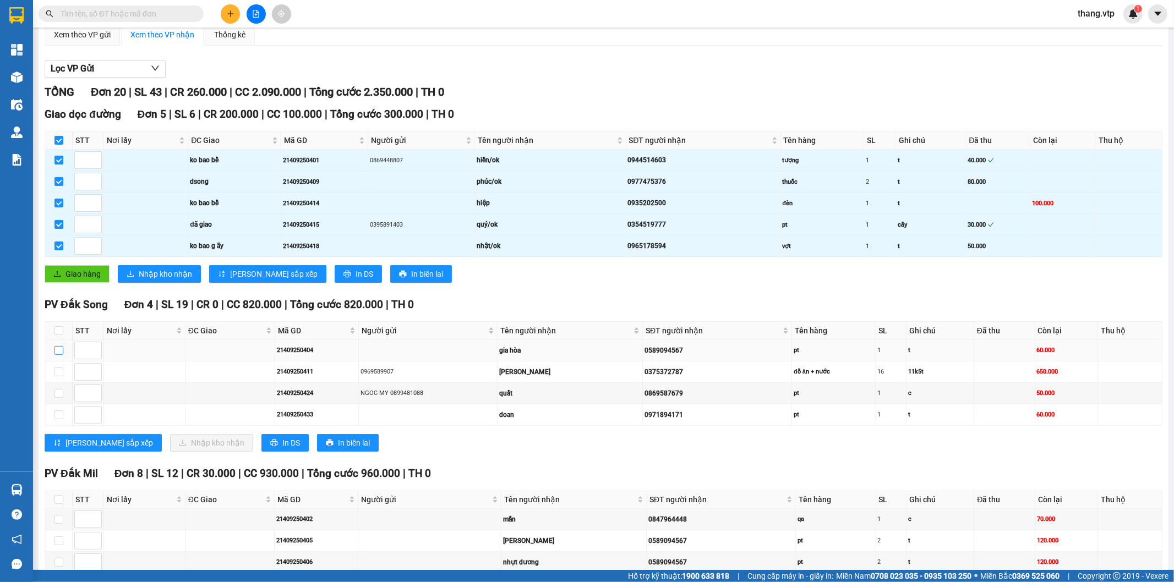
scroll to position [183, 0]
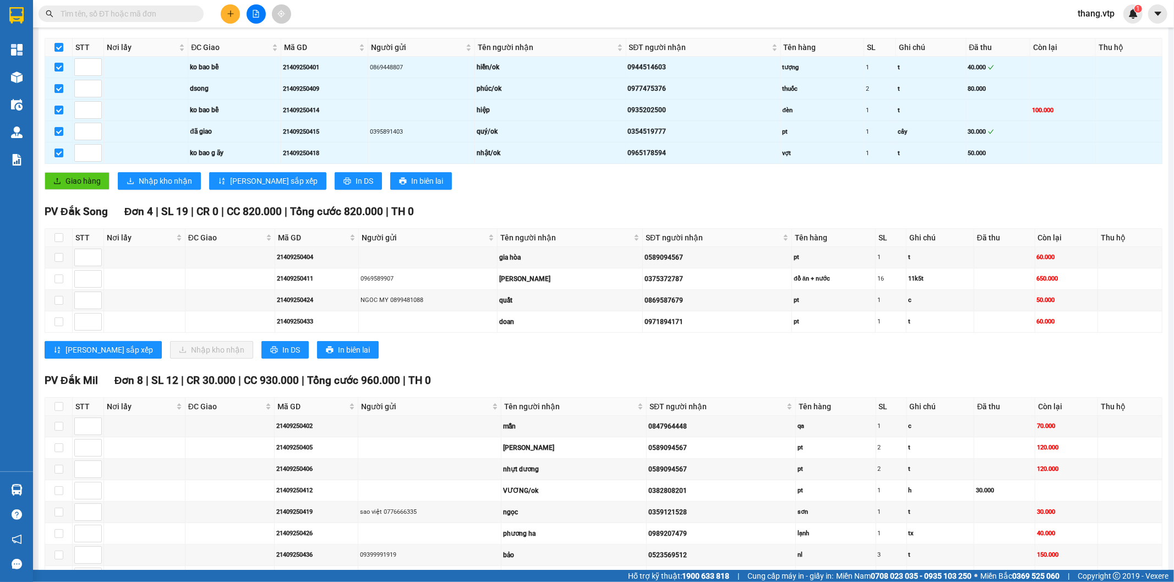
click at [64, 237] on th at bounding box center [59, 238] width 28 height 18
click at [61, 240] on input "checkbox" at bounding box center [58, 237] width 9 height 9
checkbox input "true"
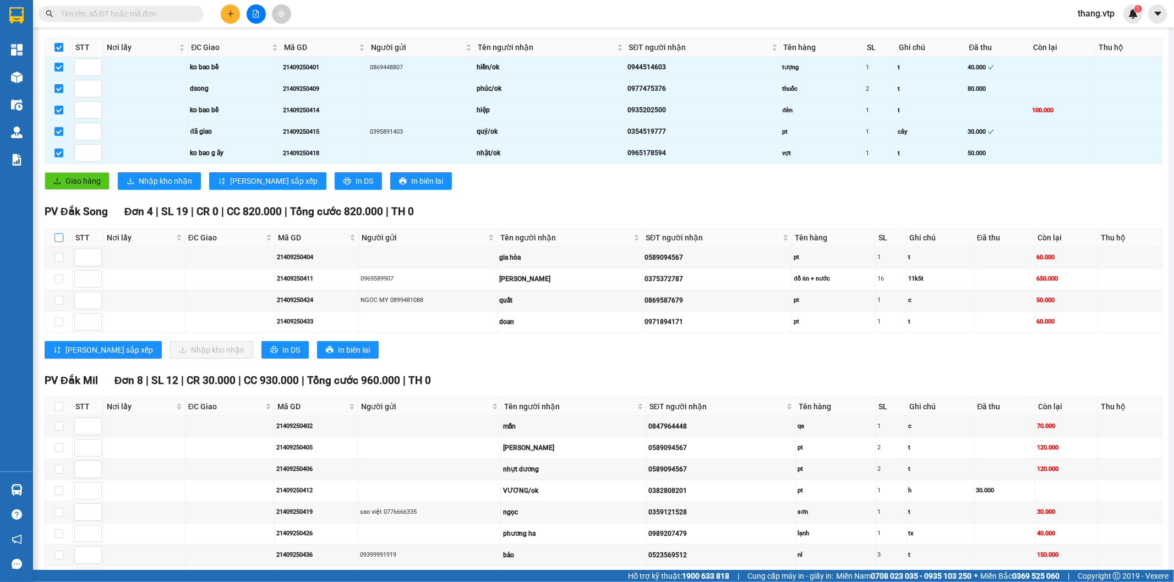
checkbox input "true"
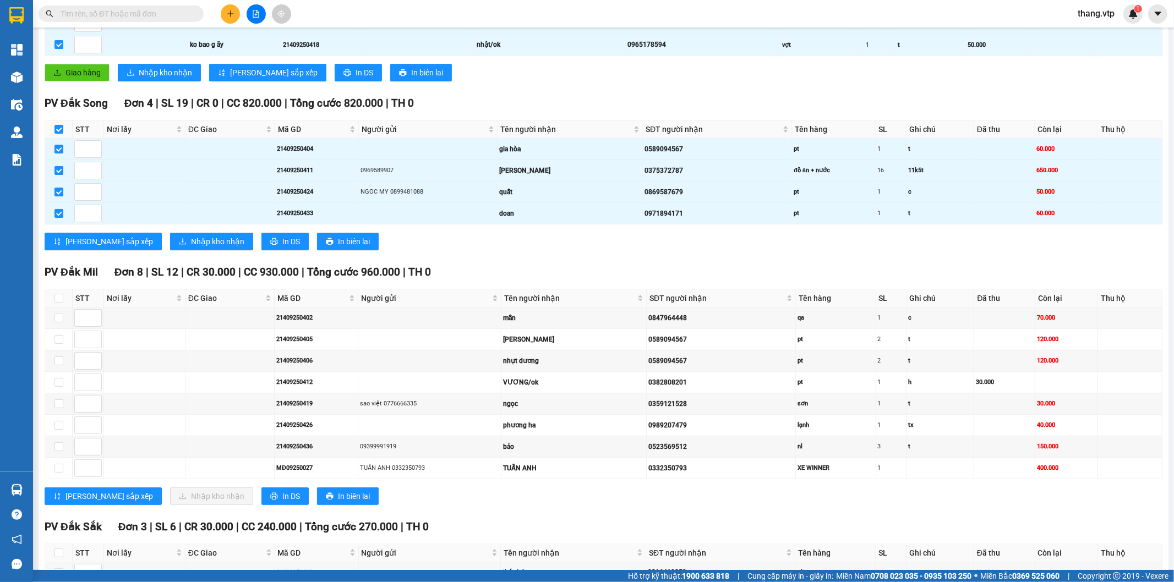
scroll to position [305, 0]
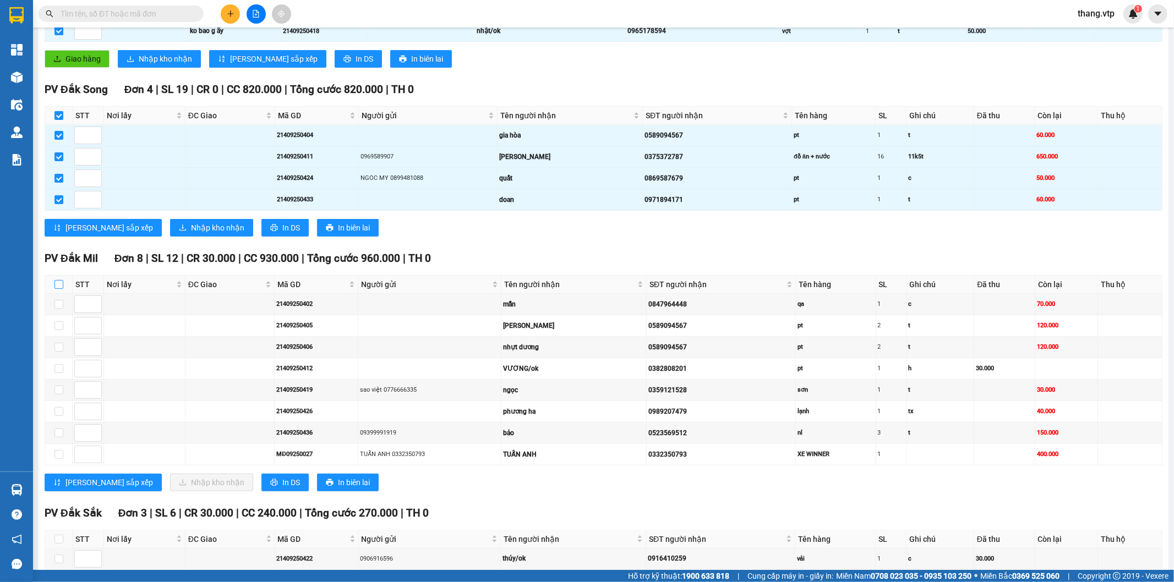
click at [59, 285] on input "checkbox" at bounding box center [58, 284] width 9 height 9
checkbox input "true"
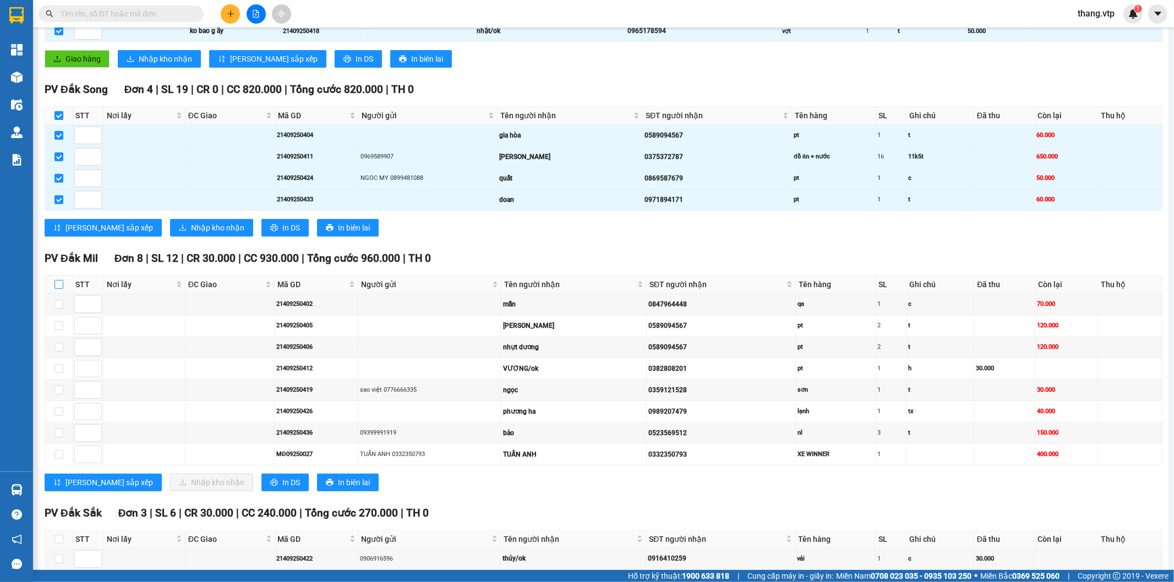
checkbox input "true"
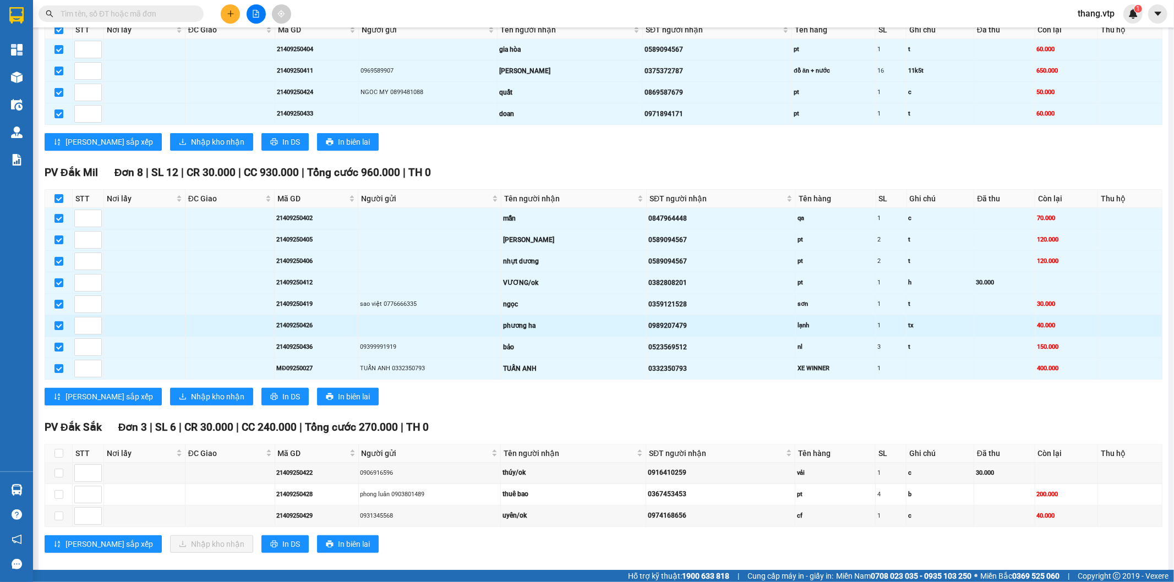
scroll to position [407, 0]
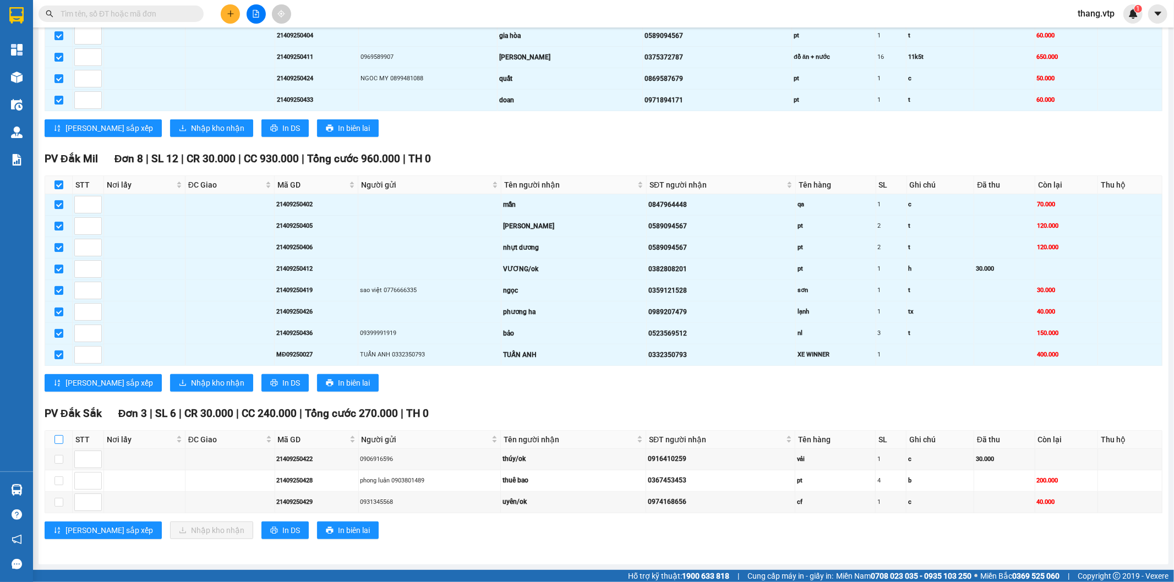
click at [62, 439] on input "checkbox" at bounding box center [58, 439] width 9 height 9
checkbox input "true"
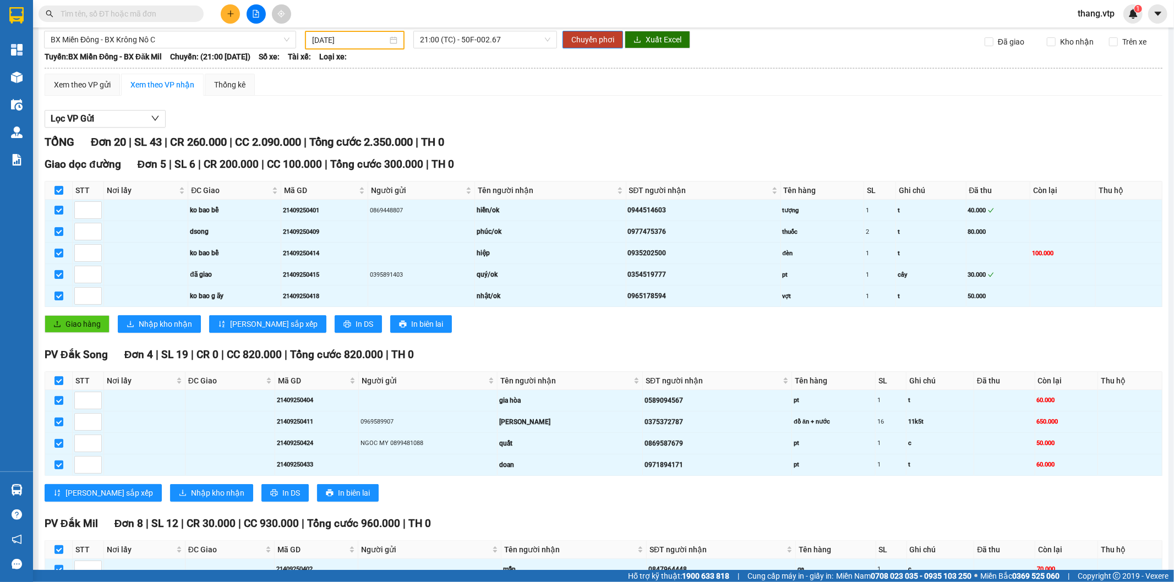
scroll to position [0, 0]
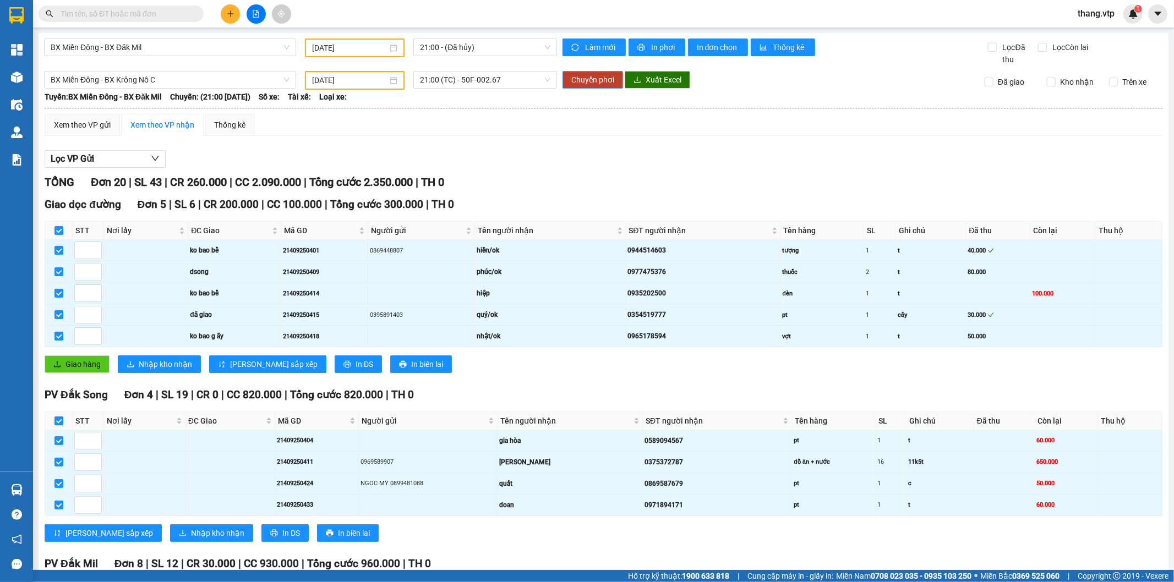
click at [585, 78] on span "Chuyển phơi" at bounding box center [592, 80] width 43 height 12
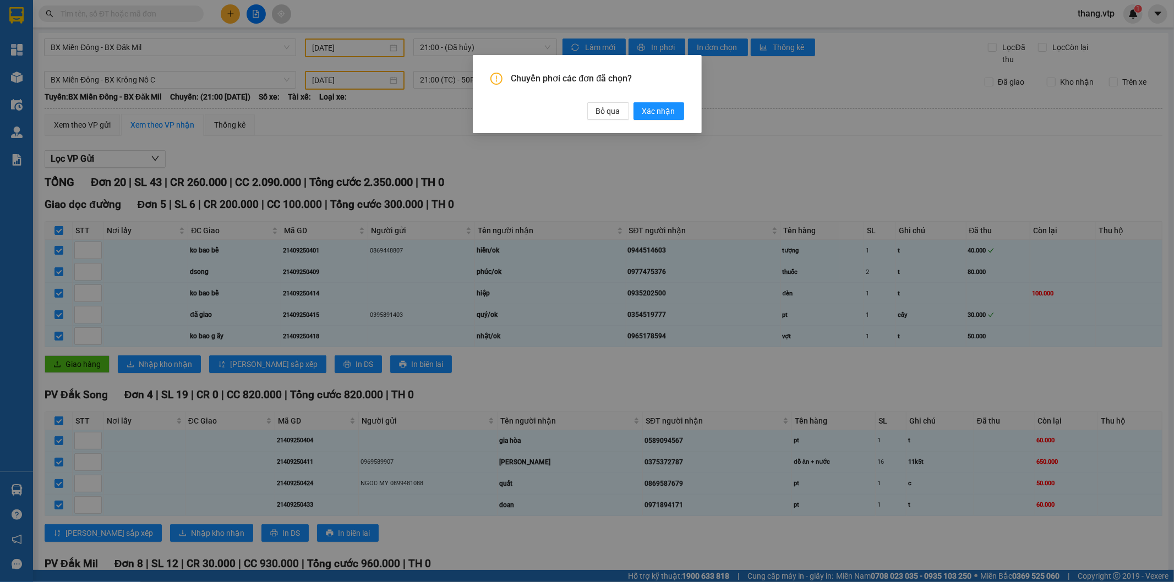
click at [685, 105] on div "Chuyển phơi các đơn đã chọn? Bỏ qua Xác nhận" at bounding box center [587, 94] width 229 height 78
click at [667, 108] on span "Xác nhận" at bounding box center [658, 111] width 33 height 12
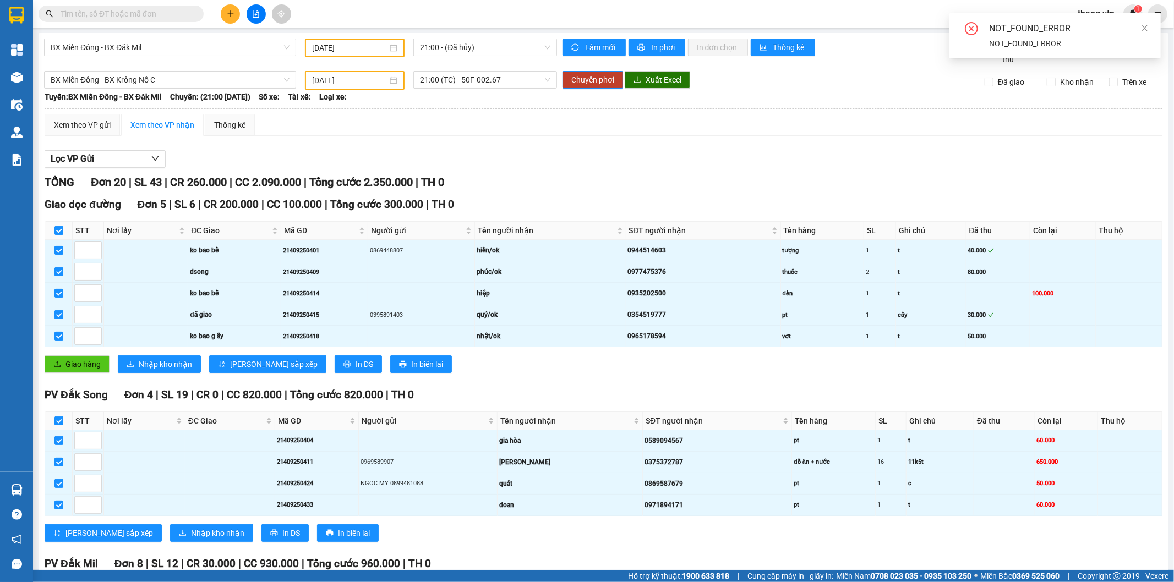
checkbox input "false"
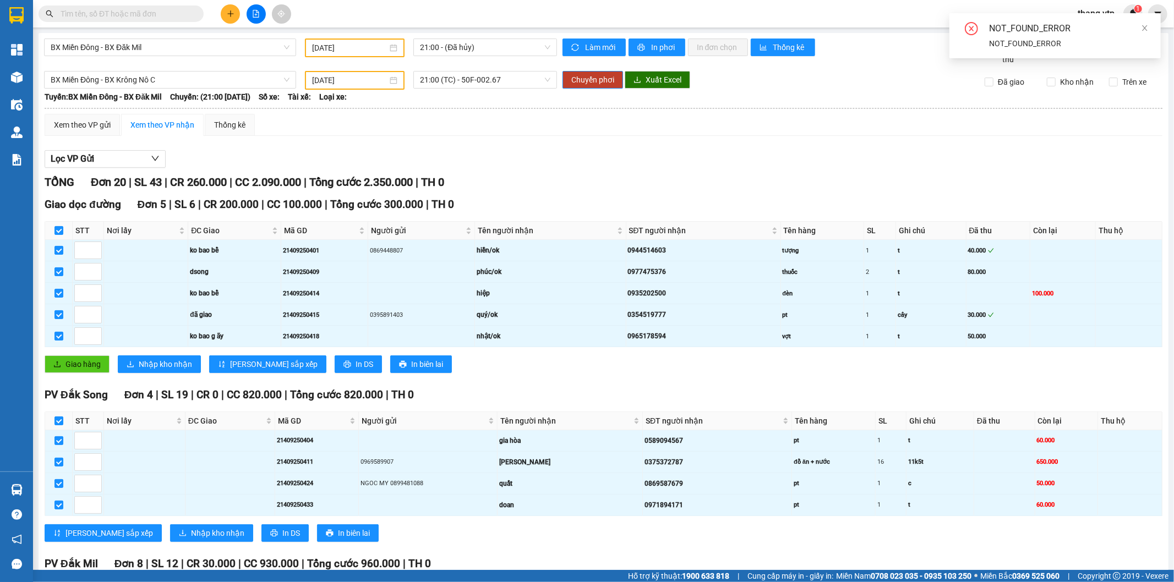
checkbox input "false"
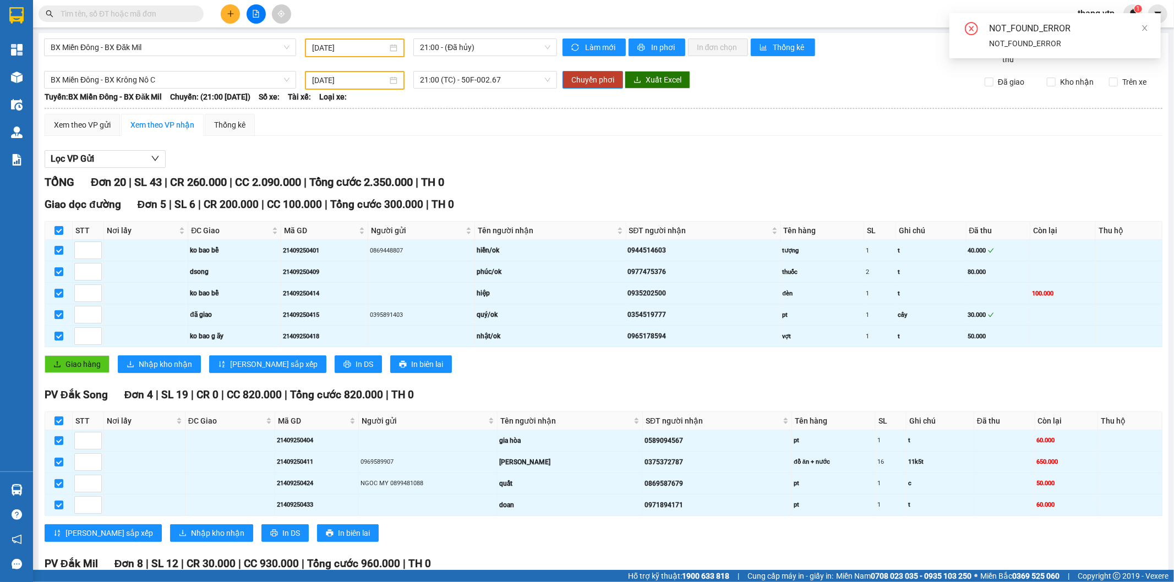
checkbox input "false"
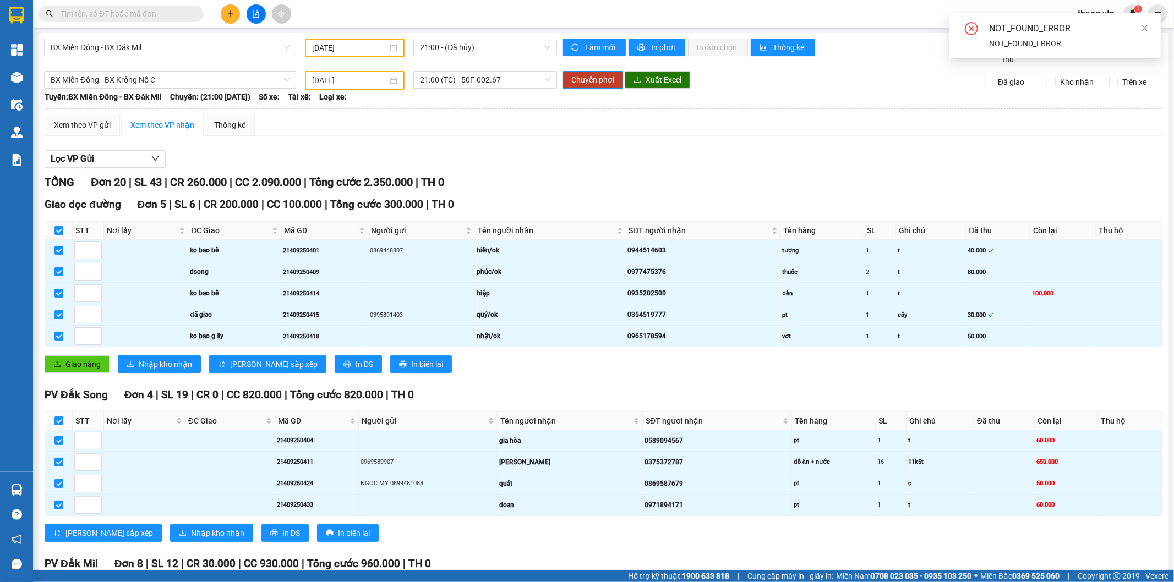
checkbox input "false"
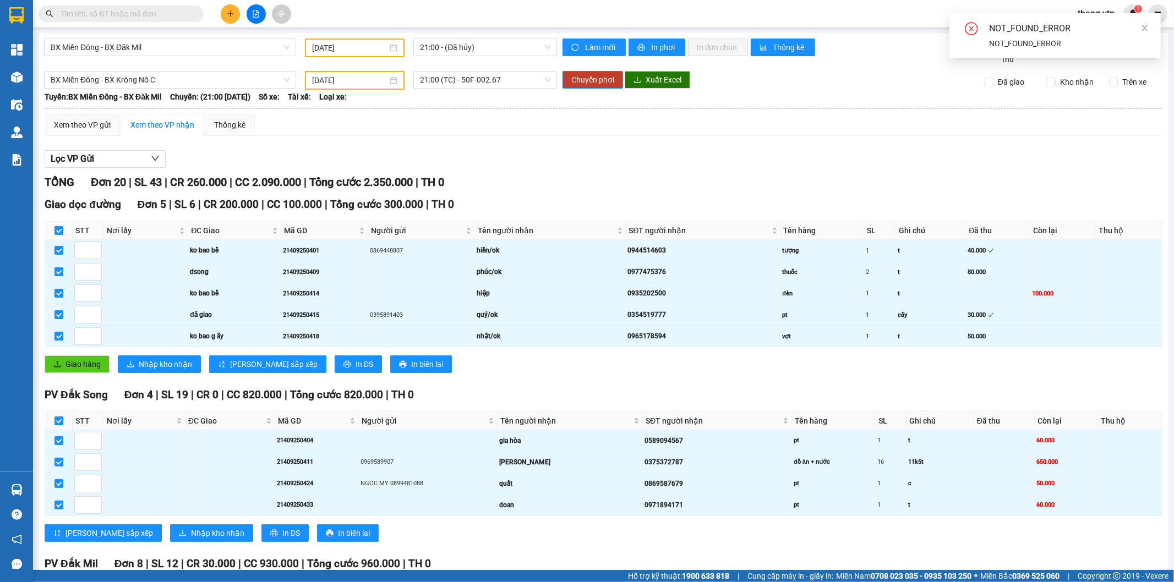
checkbox input "false"
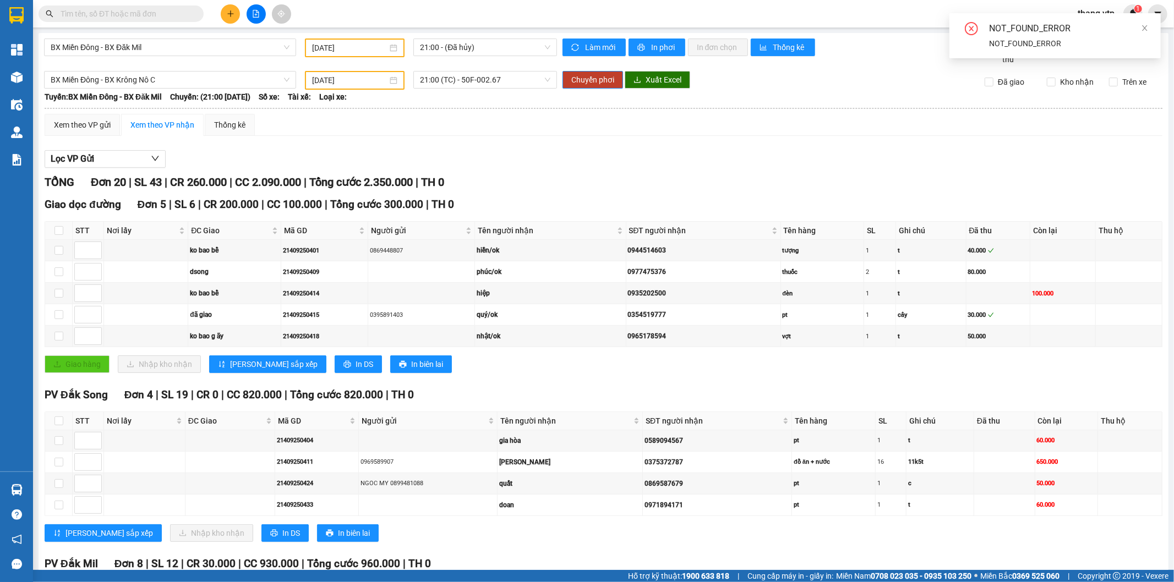
click at [662, 140] on div "Xem theo VP gửi Xem theo VP nhận Thống kê Lọc VP Gửi TỔNG Đơn 20 | SL 43 | CR …" at bounding box center [604, 536] width 1118 height 844
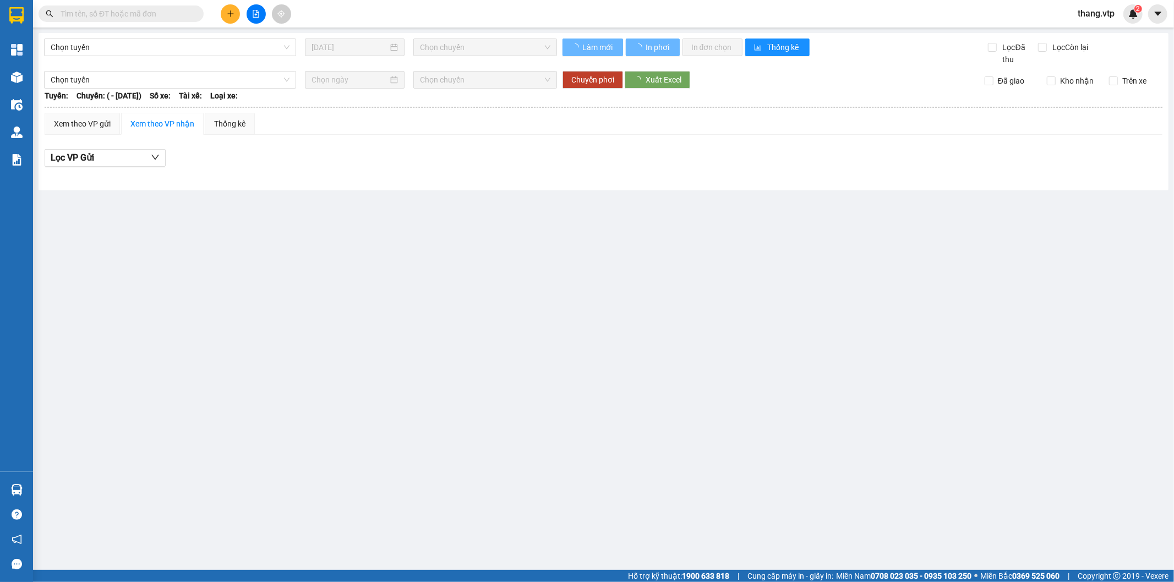
type input "[DATE]"
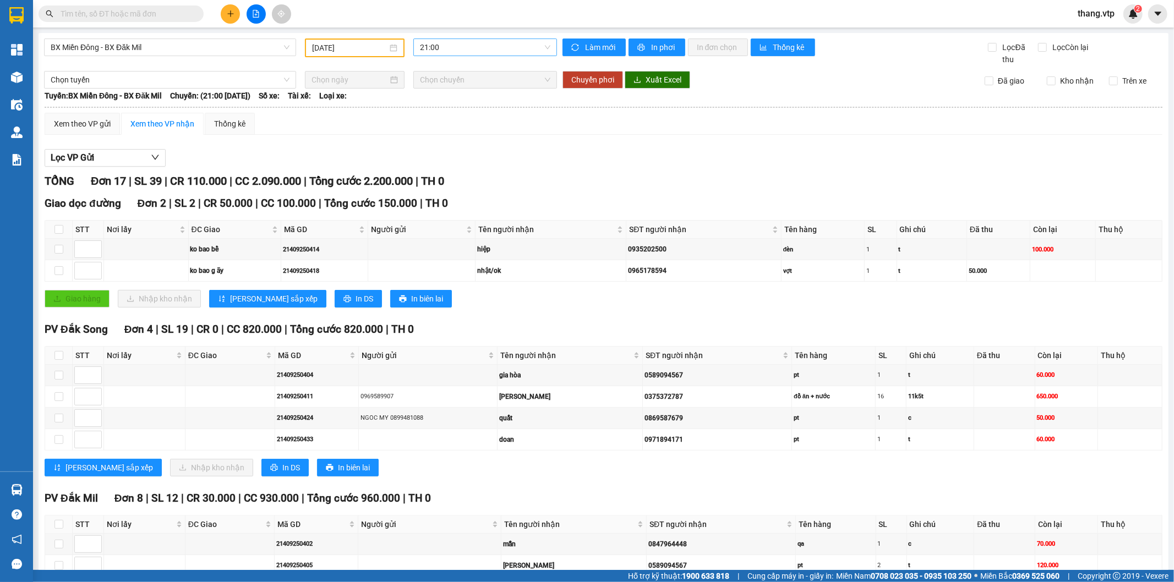
click at [461, 46] on span "21:00" at bounding box center [485, 47] width 130 height 17
drag, startPoint x: 437, startPoint y: 89, endPoint x: 402, endPoint y: 88, distance: 35.2
click at [437, 89] on div "21:00" at bounding box center [460, 87] width 86 height 12
click at [151, 80] on span "Chọn tuyến" at bounding box center [170, 80] width 239 height 17
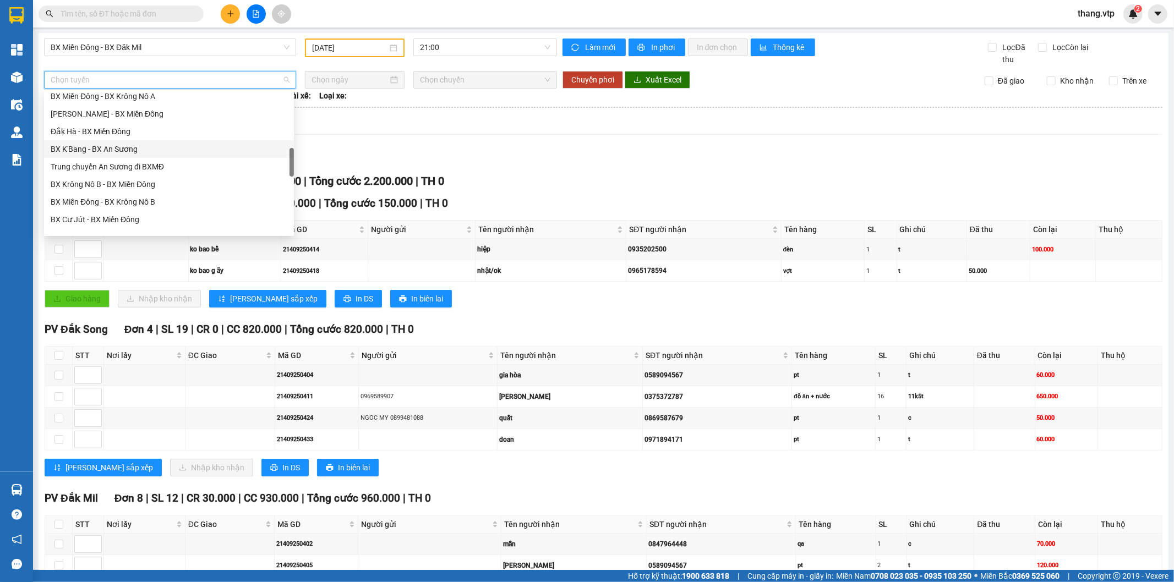
scroll to position [366, 0]
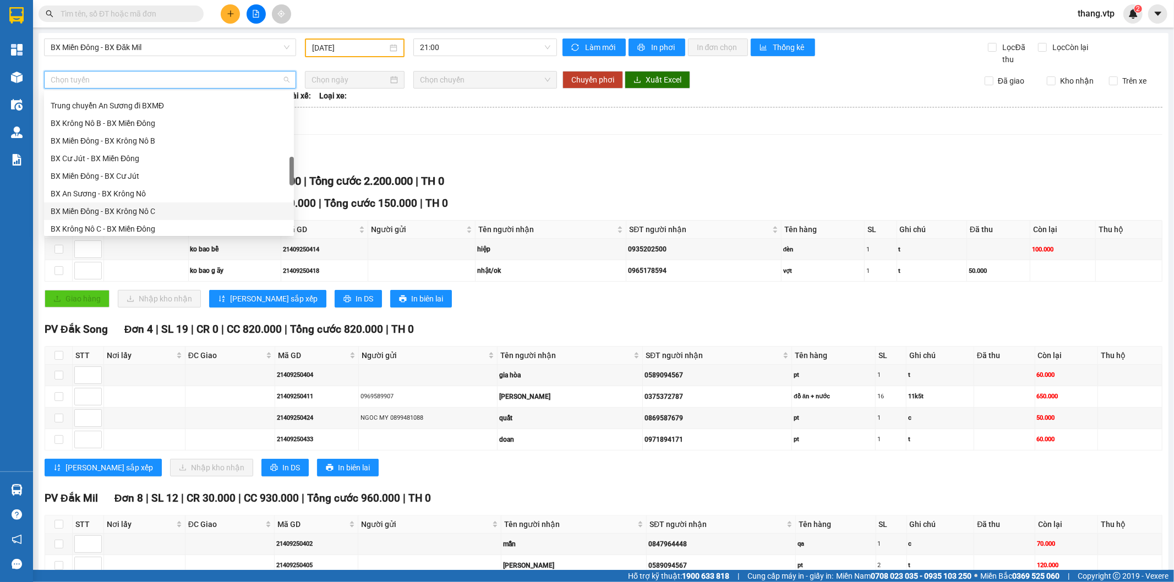
click at [152, 205] on div "BX Miền Đông - BX Krông Nô C" at bounding box center [169, 211] width 237 height 12
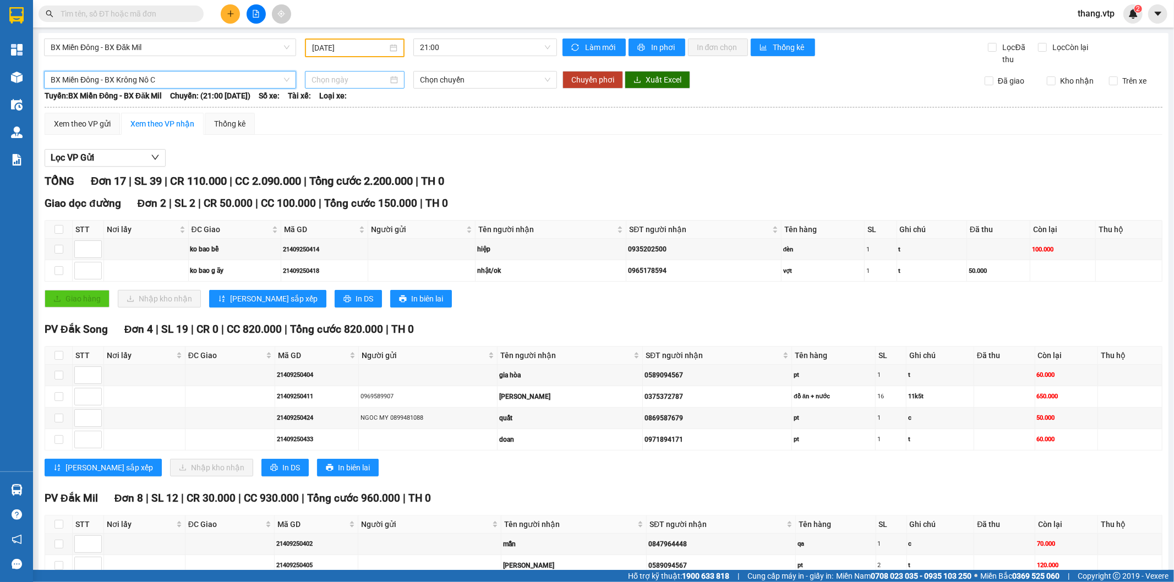
click at [344, 83] on input at bounding box center [349, 80] width 76 height 12
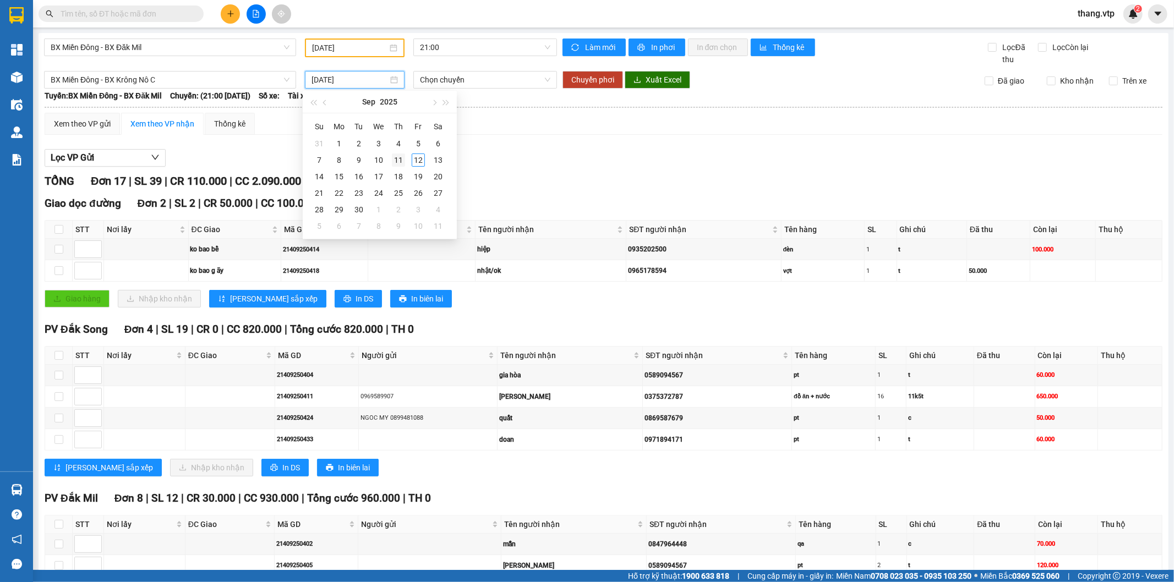
type input "[DATE]"
drag, startPoint x: 402, startPoint y: 156, endPoint x: 407, endPoint y: 150, distance: 7.8
click at [404, 156] on div "11" at bounding box center [398, 160] width 13 height 13
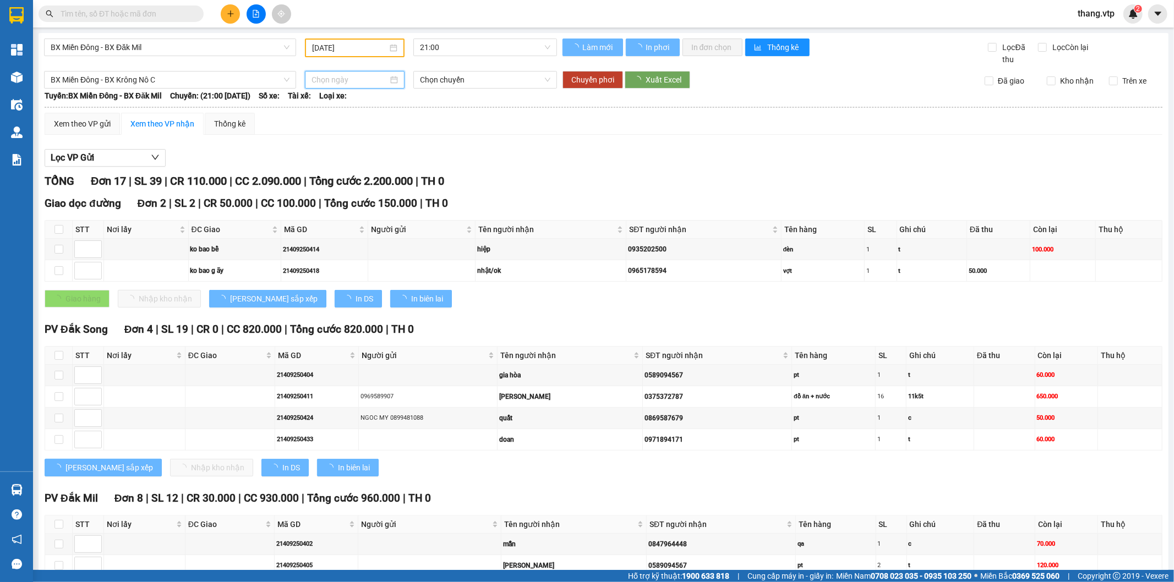
type input "[DATE]"
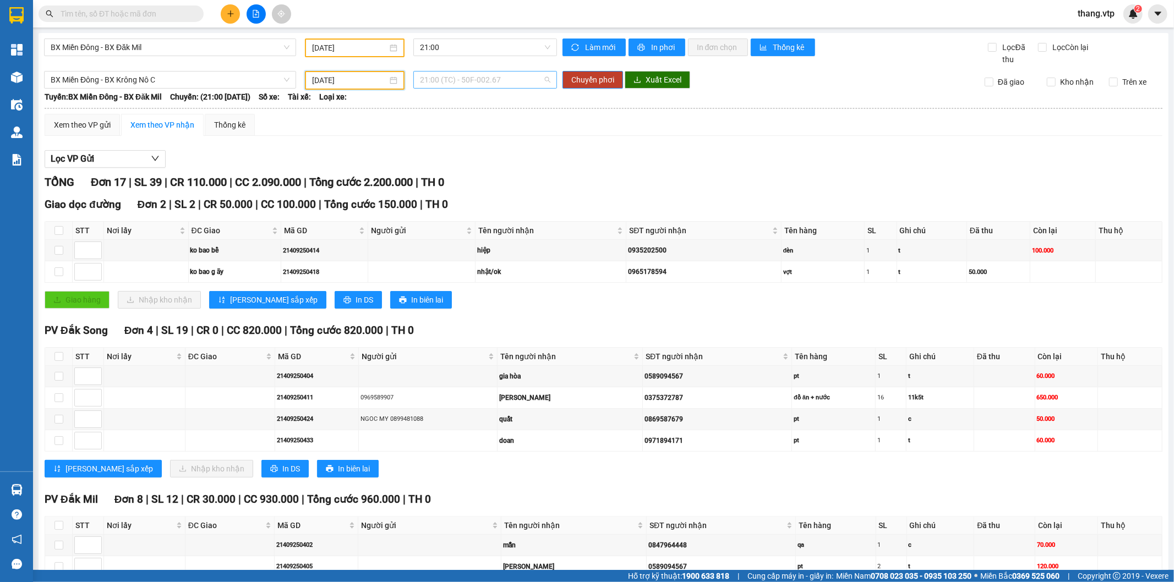
click at [467, 73] on span "21:00 (TC) - 50F-002.67" at bounding box center [485, 80] width 130 height 17
click at [475, 118] on div "21:00 (TC) - 50F-002.67" at bounding box center [460, 119] width 86 height 12
click at [555, 138] on div "Xem theo VP gửi Xem theo VP nhận Thống kê Lọc VP Gửi TỔNG Đơn 17 | SL 39 | CR …" at bounding box center [604, 504] width 1118 height 780
click at [101, 119] on div "Xem theo VP gửi" at bounding box center [82, 125] width 57 height 12
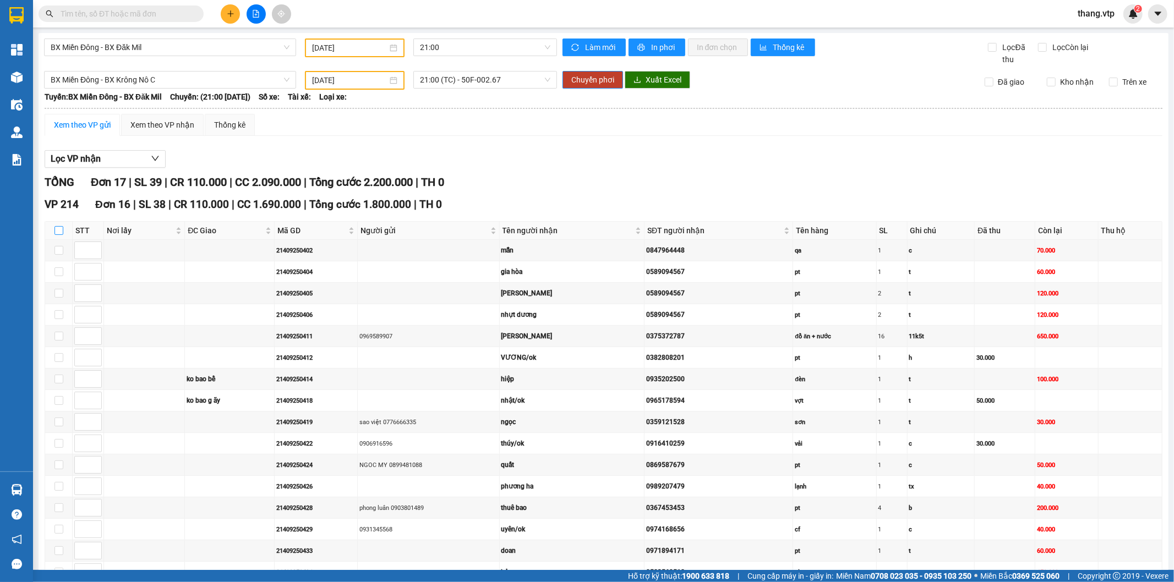
click at [54, 233] on input "checkbox" at bounding box center [58, 230] width 9 height 9
checkbox input "true"
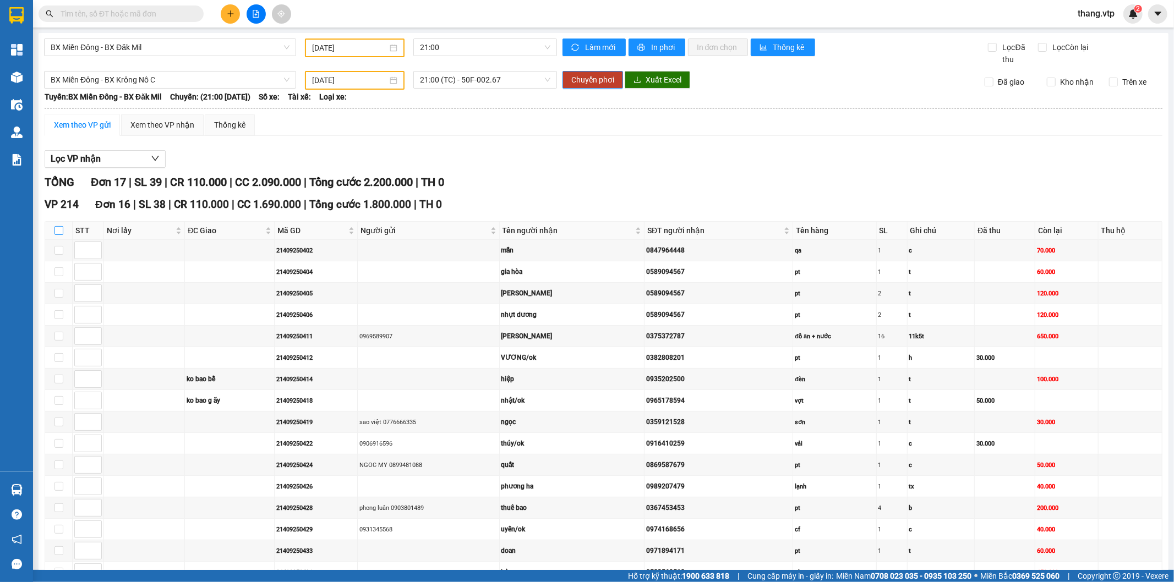
checkbox input "true"
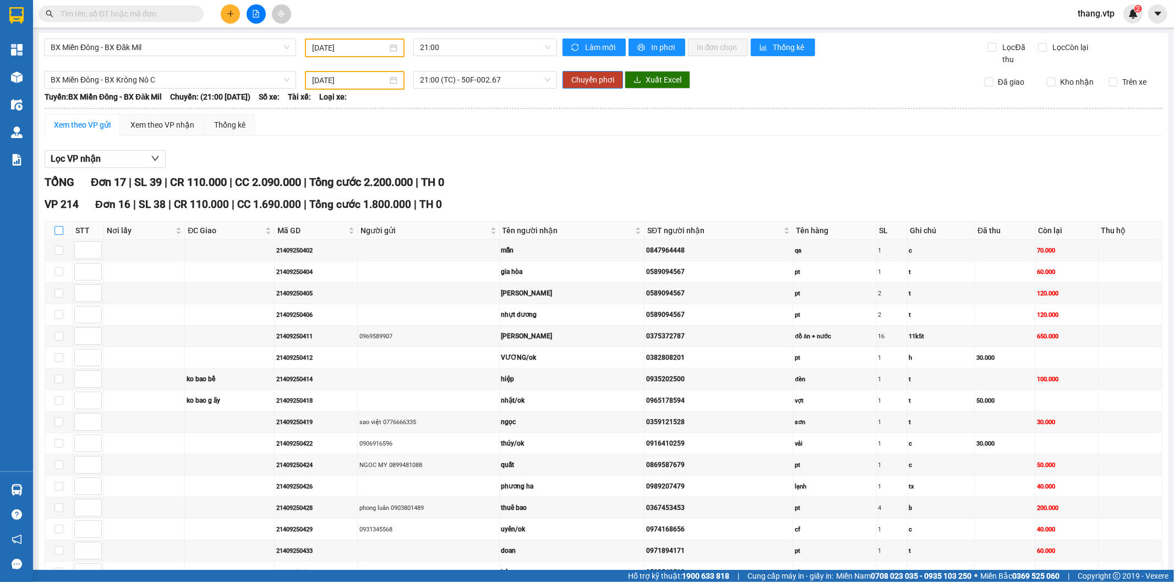
checkbox input "true"
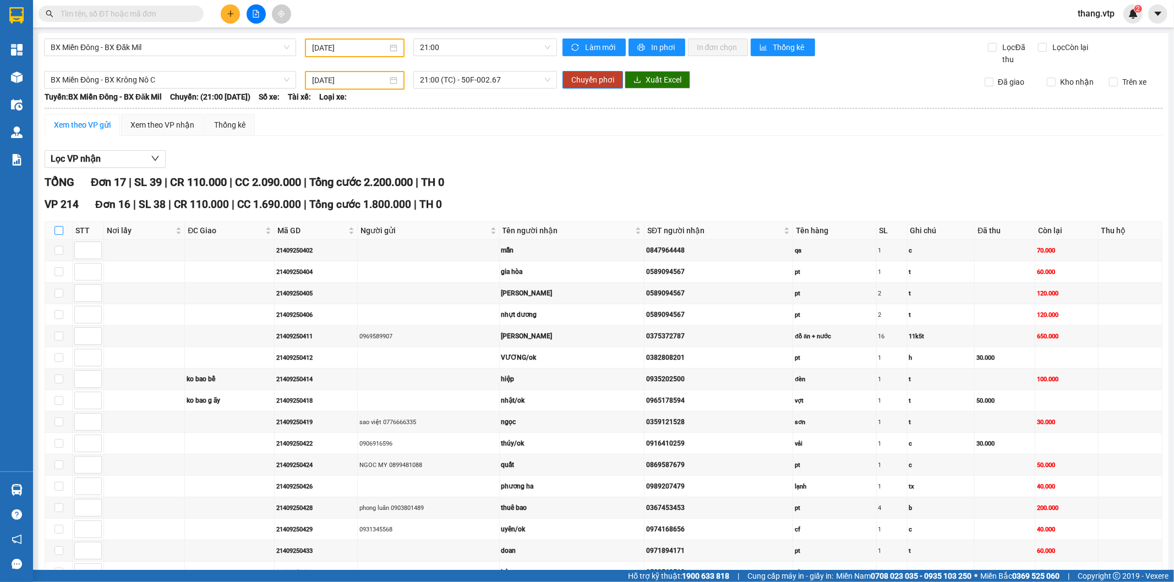
checkbox input "true"
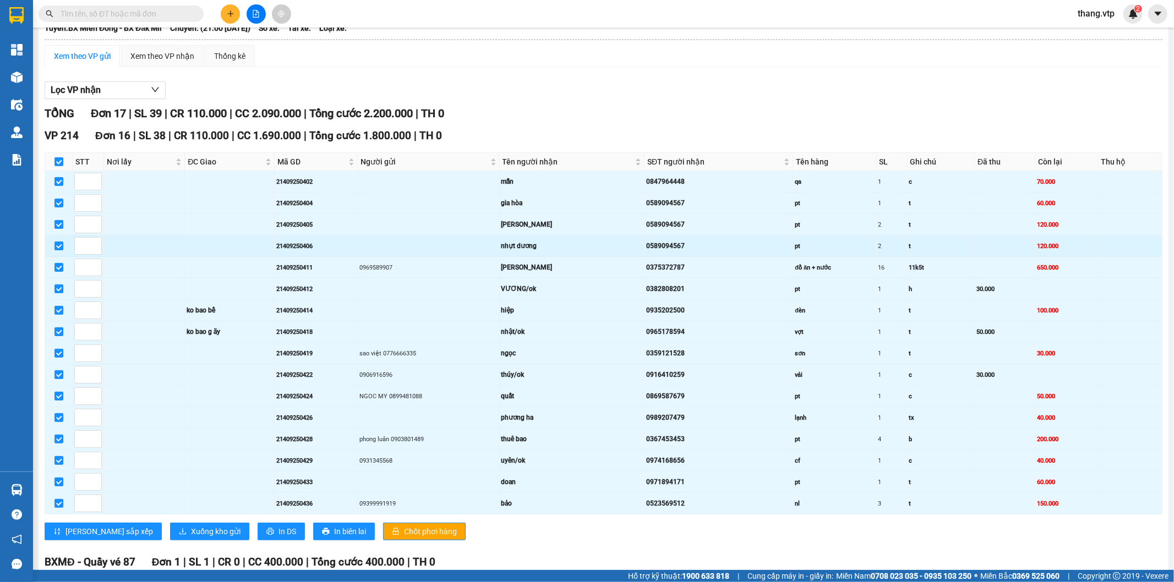
scroll to position [176, 0]
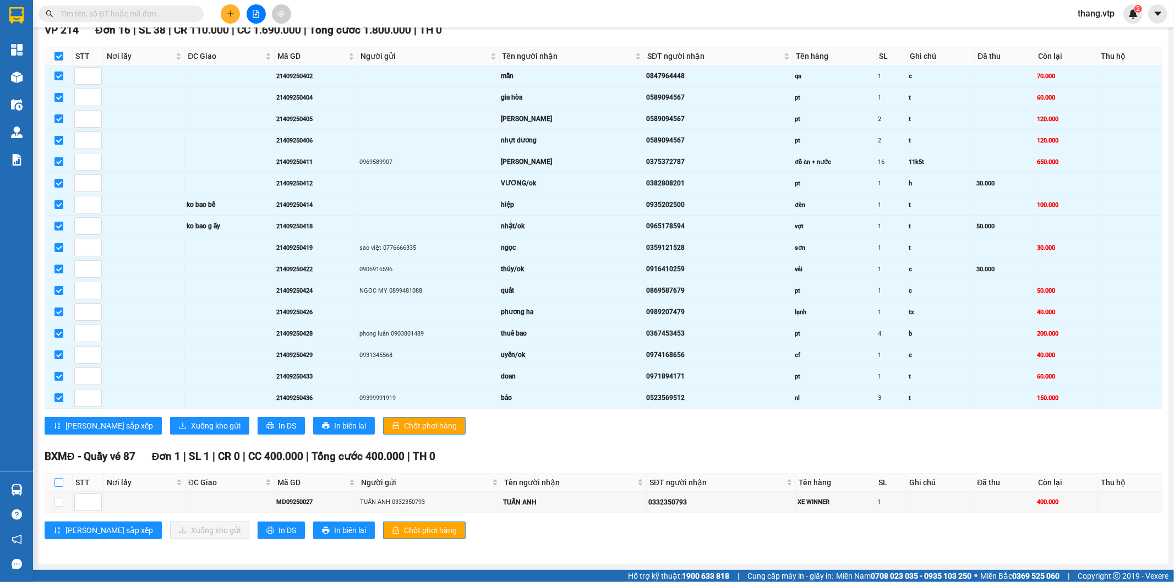
click at [58, 483] on input "checkbox" at bounding box center [58, 482] width 9 height 9
checkbox input "true"
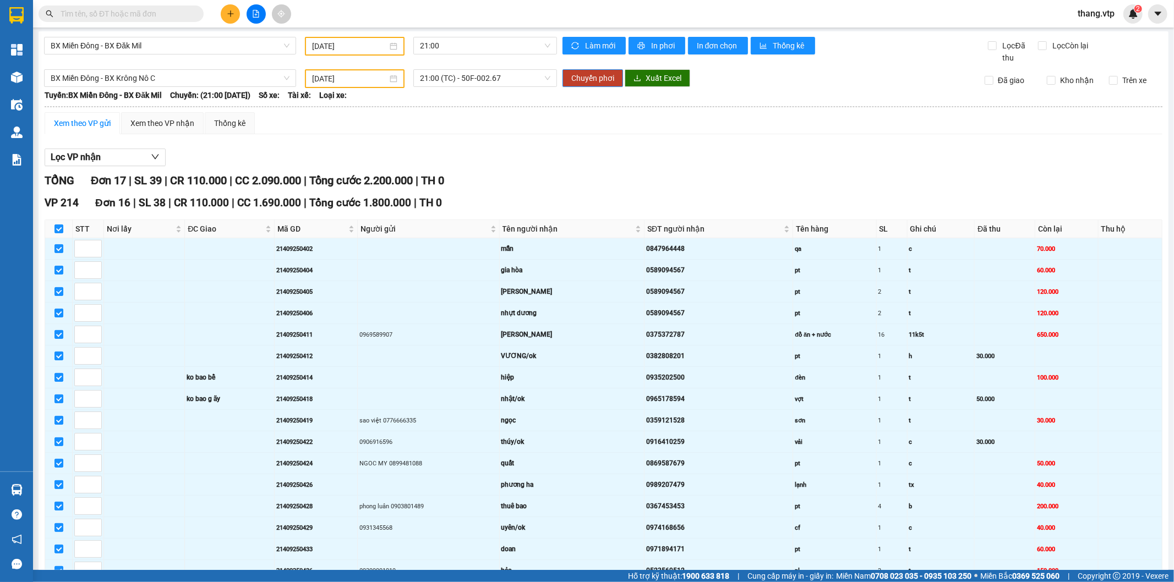
scroll to position [0, 0]
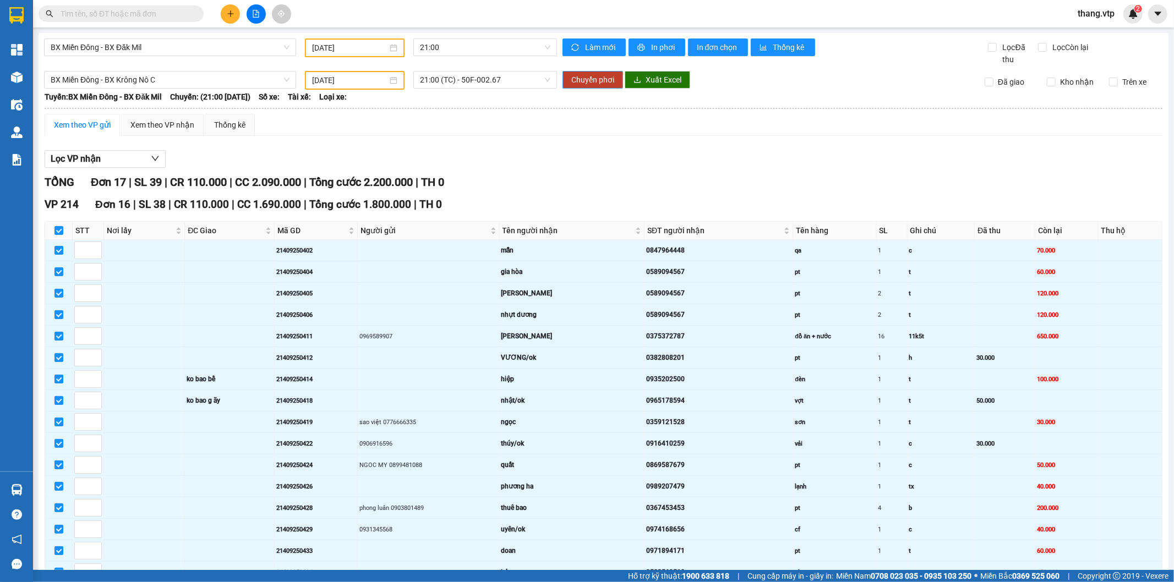
click at [593, 75] on span "Chuyển phơi" at bounding box center [592, 80] width 43 height 12
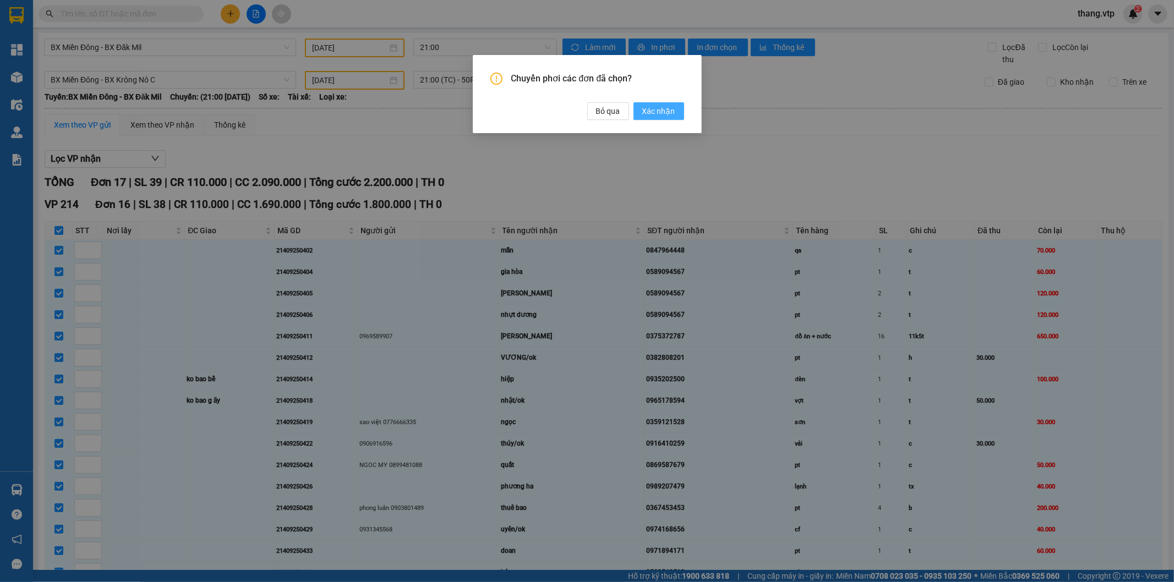
click at [663, 108] on span "Xác nhận" at bounding box center [658, 111] width 33 height 12
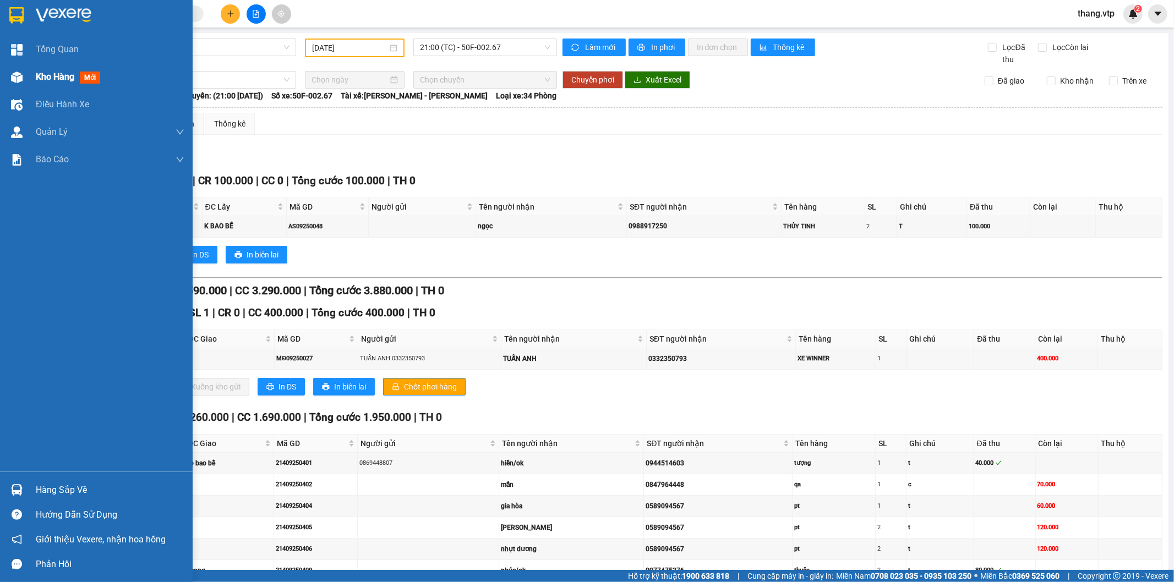
click at [65, 80] on span "Kho hàng" at bounding box center [55, 77] width 39 height 10
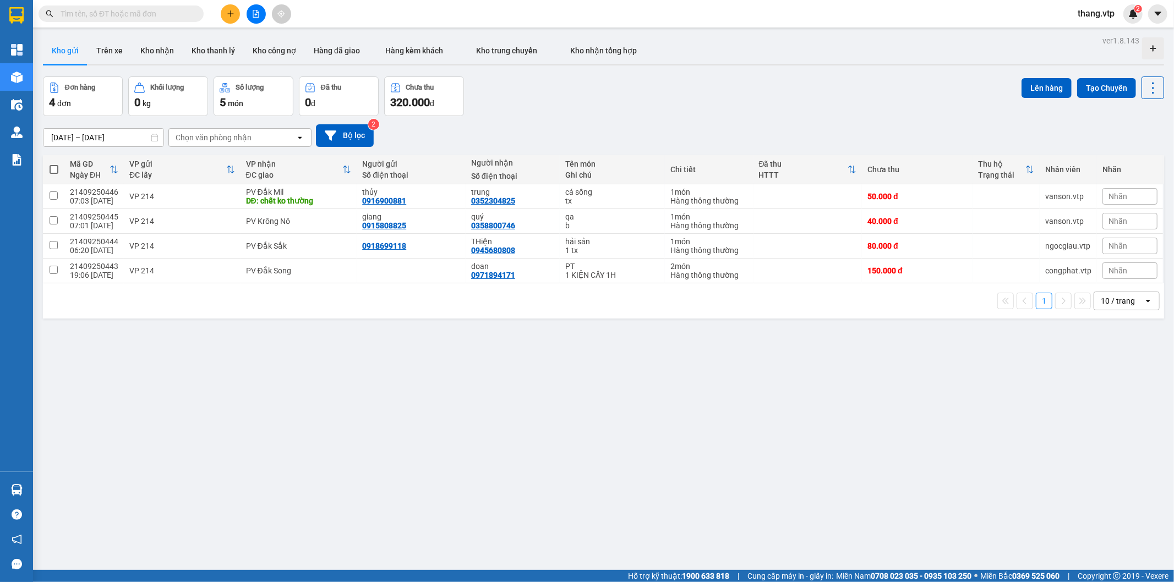
click at [809, 438] on div "ver 1.8.143 Kho gửi Trên xe Kho nhận Kho thanh lý Kho công nợ Hàng đã giao Hàng…" at bounding box center [604, 324] width 1130 height 582
drag, startPoint x: 564, startPoint y: 388, endPoint x: 278, endPoint y: 172, distance: 358.2
click at [545, 377] on div "ver 1.8.143 Kho gửi Trên xe Kho nhận Kho thanh lý Kho công nợ Hàng đã giao Hàng…" at bounding box center [604, 324] width 1130 height 582
